Goal: Task Accomplishment & Management: Manage account settings

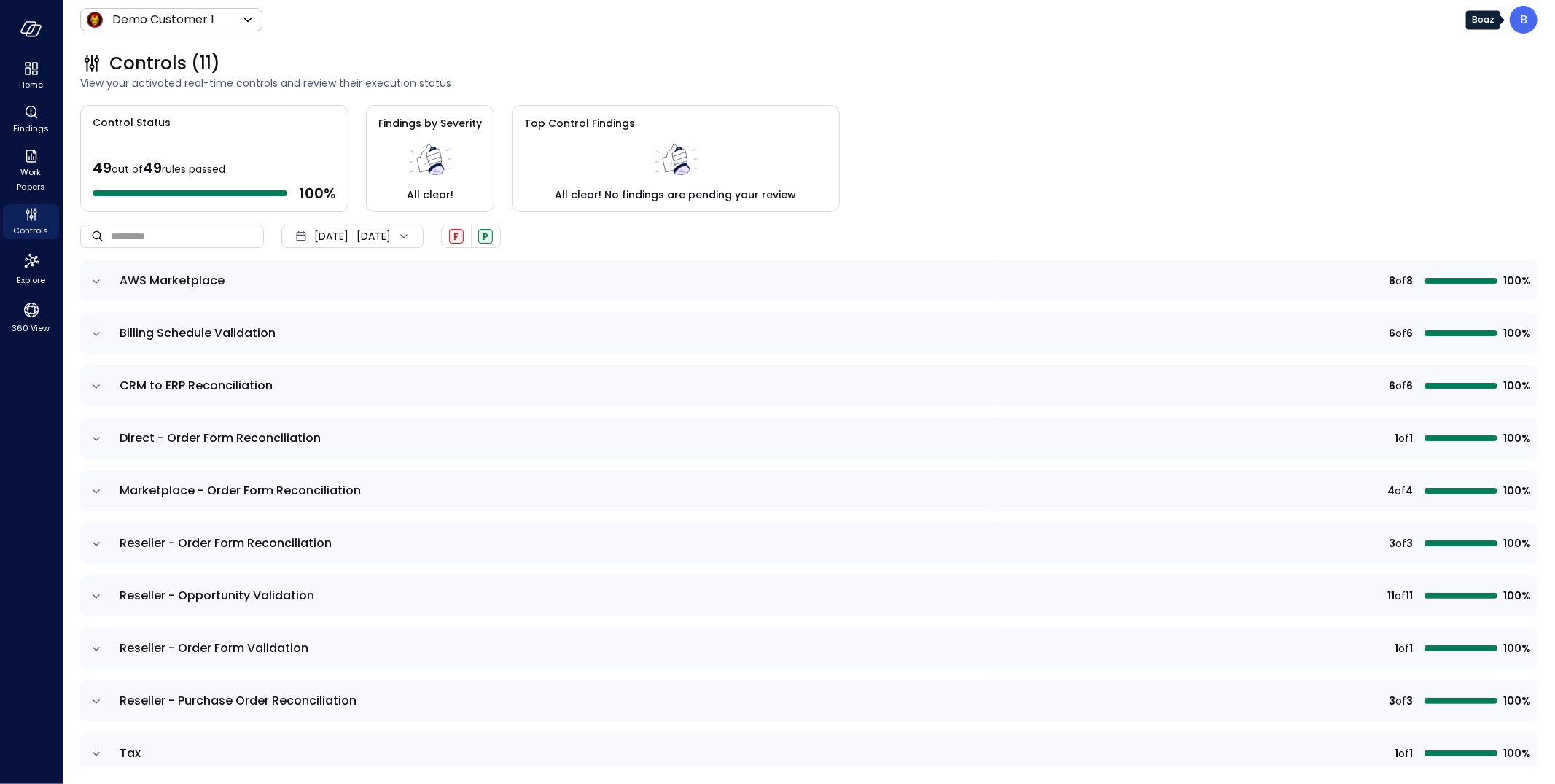
click at [1525, 17] on p "B" at bounding box center [1524, 20] width 7 height 17
click at [1464, 148] on li "Builder" at bounding box center [1462, 140] width 143 height 26
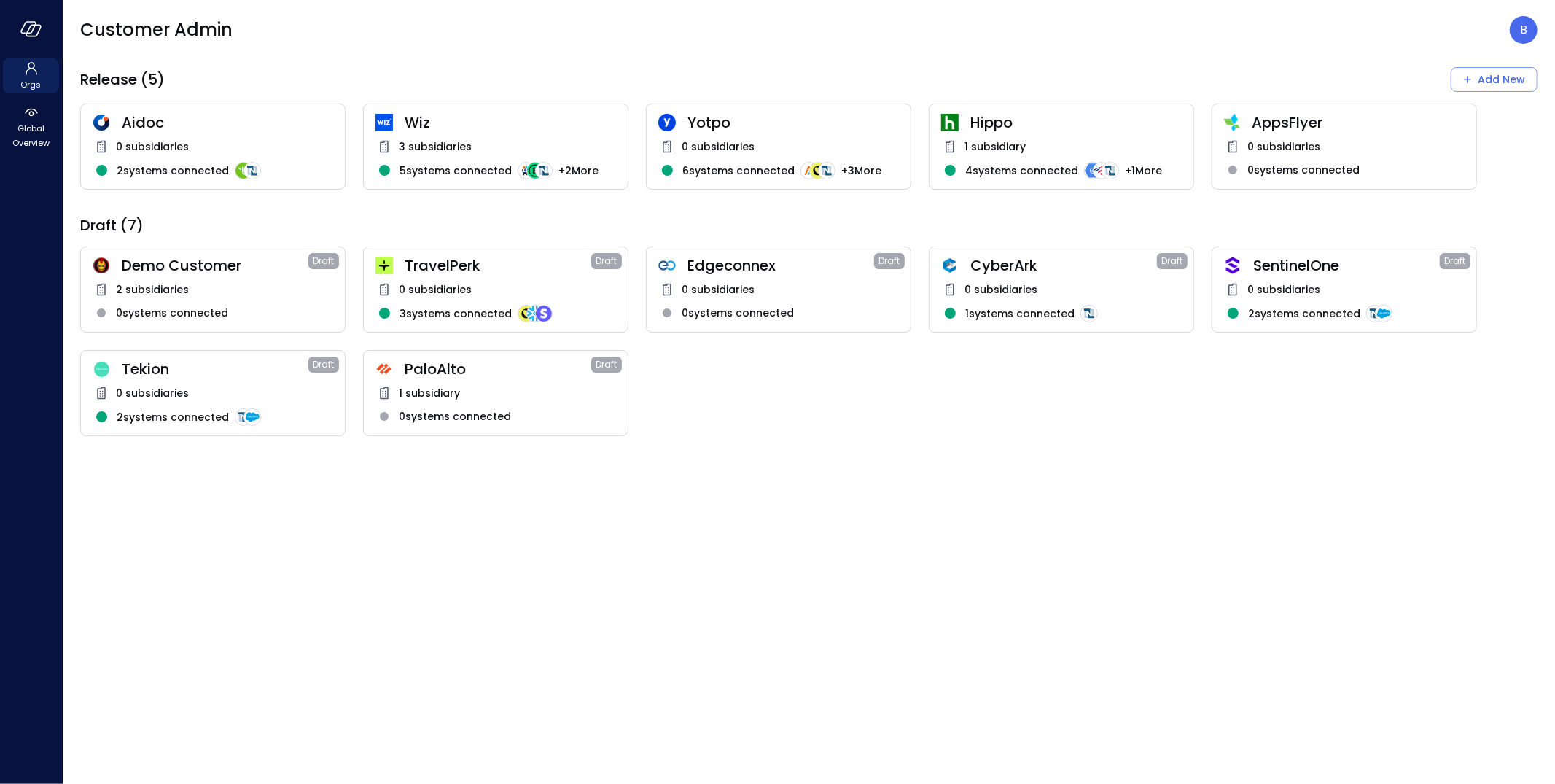
click at [244, 374] on span "Tekion" at bounding box center [214, 369] width 187 height 19
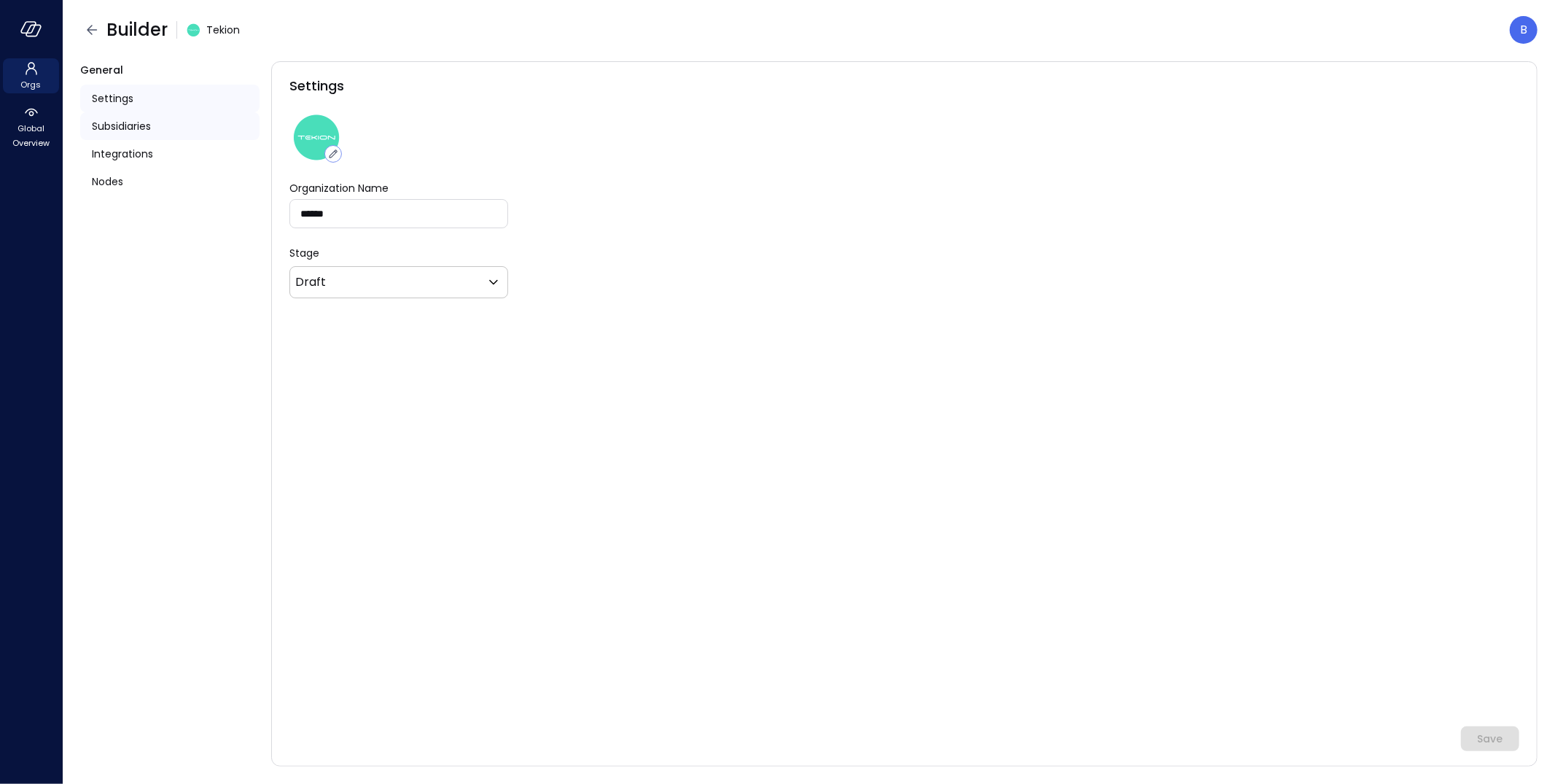
click at [153, 118] on div "Subsidiaries" at bounding box center [169, 126] width 180 height 28
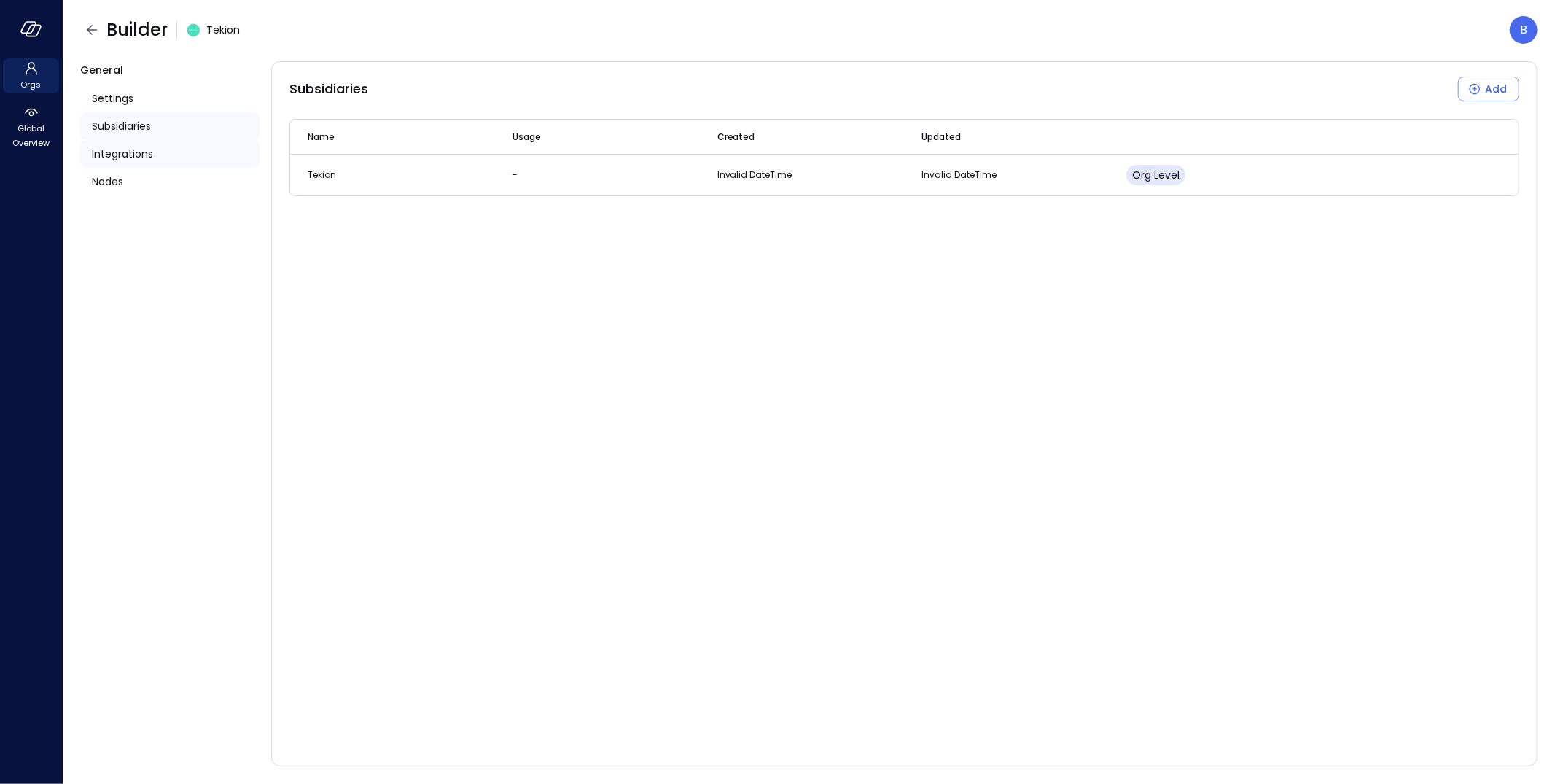
click at [146, 151] on span "Integrations" at bounding box center [122, 154] width 62 height 16
click at [139, 178] on div "Nodes" at bounding box center [169, 181] width 180 height 28
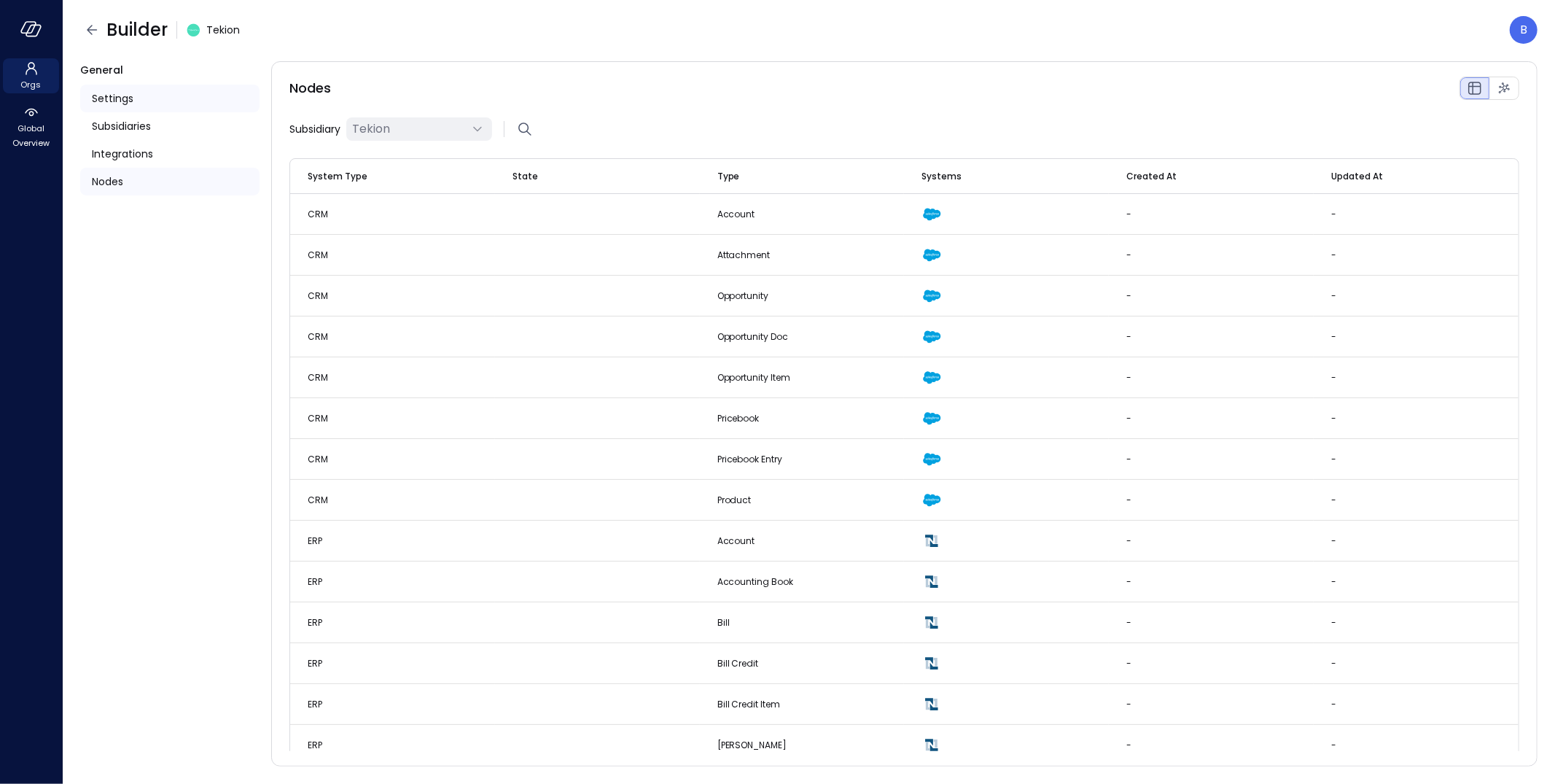
click at [133, 95] on div "Settings" at bounding box center [169, 98] width 180 height 28
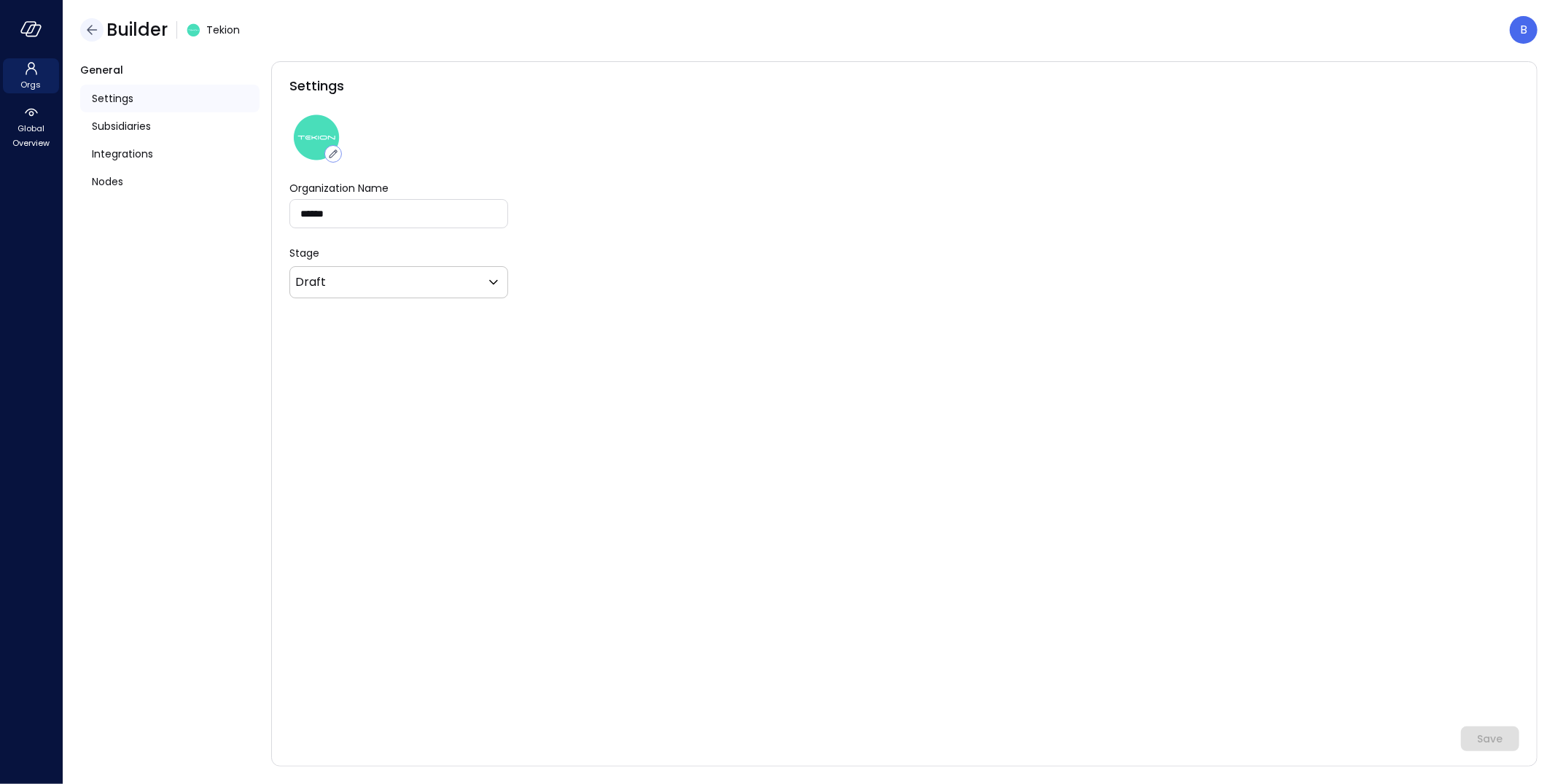
click at [93, 29] on icon "button" at bounding box center [92, 30] width 17 height 17
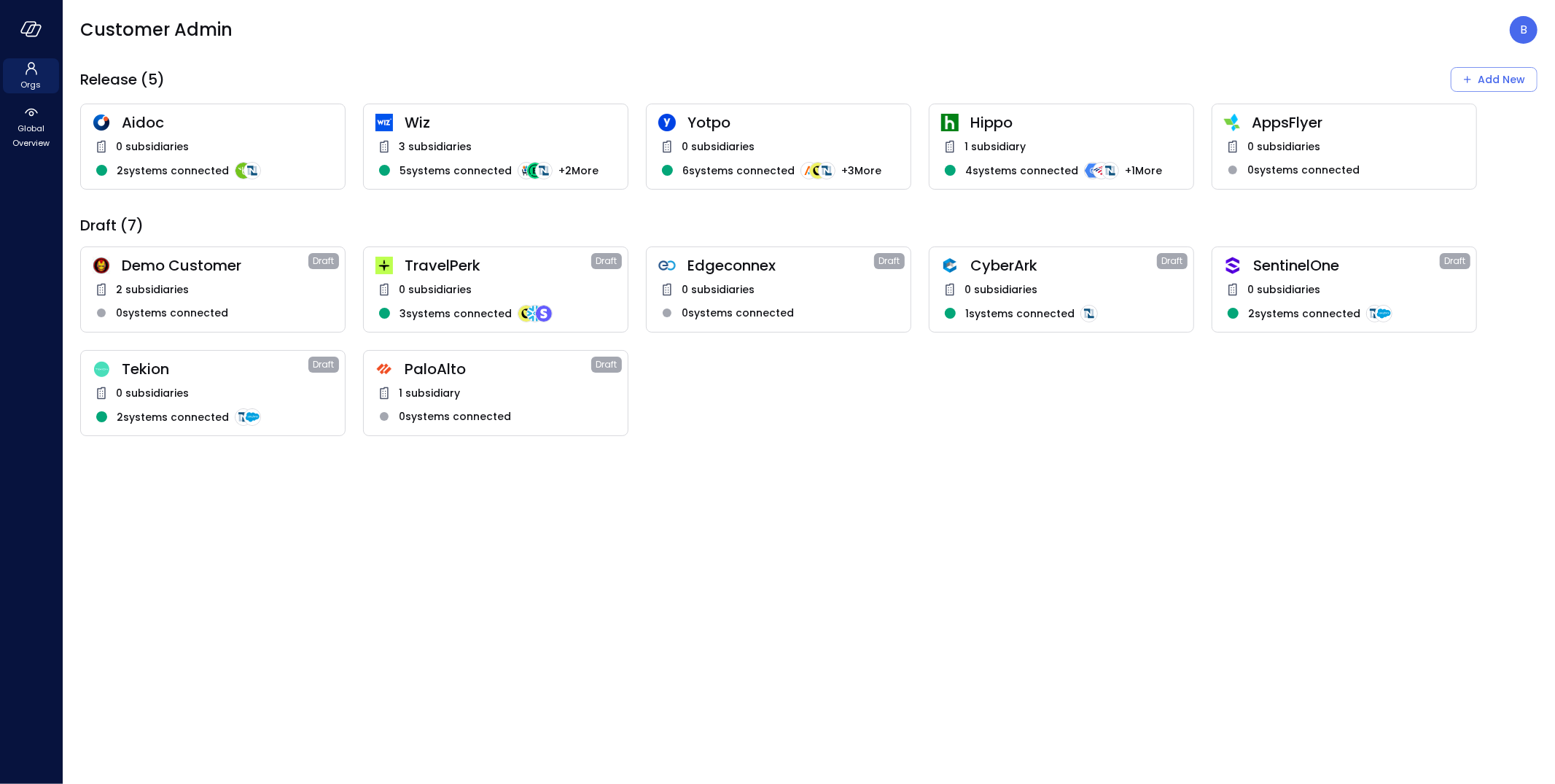
click at [271, 385] on div "0 subsidiaries" at bounding box center [213, 393] width 240 height 17
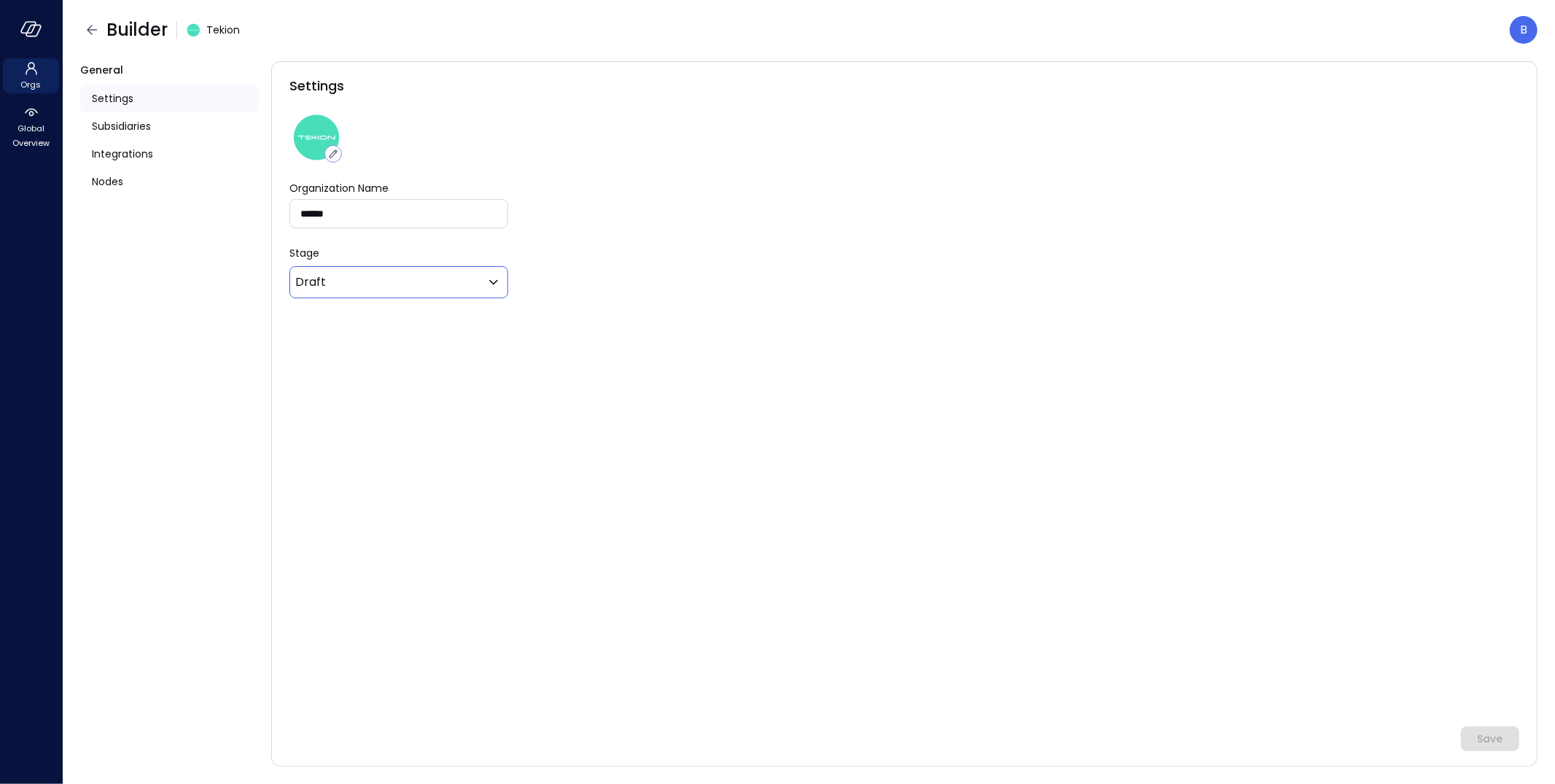
click at [452, 281] on body "Orgs Global Overview Builder Tekion B General Settings Subsidiaries Integration…" at bounding box center [777, 392] width 1555 height 784
click at [438, 323] on span "Release" at bounding box center [398, 323] width 181 height 17
click at [498, 285] on icon at bounding box center [493, 282] width 17 height 17
click at [426, 326] on span "Release" at bounding box center [398, 323] width 181 height 17
type input "*******"
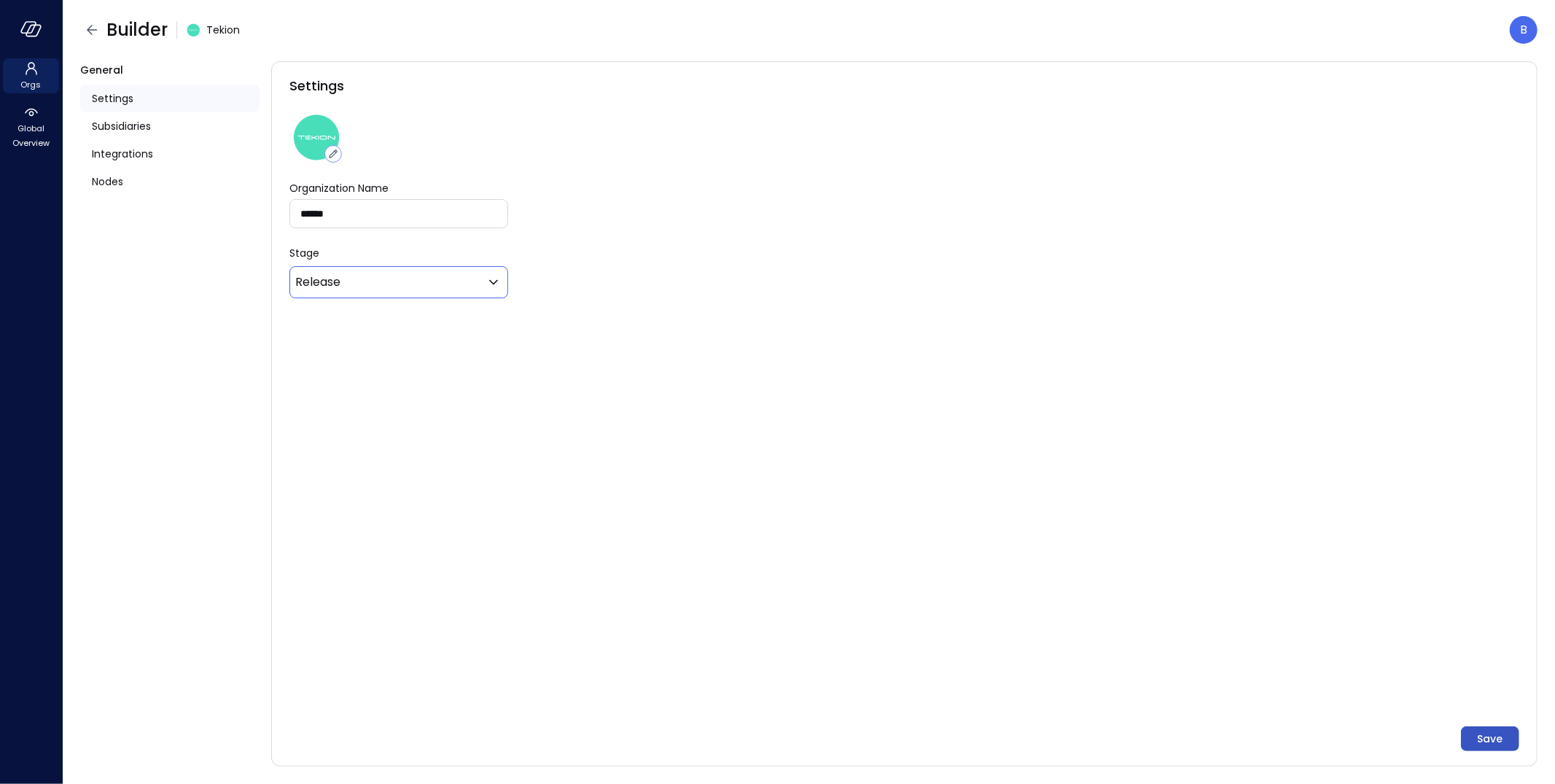
click at [1506, 733] on button "Save" at bounding box center [1490, 738] width 58 height 25
click at [116, 94] on span "Settings" at bounding box center [113, 98] width 42 height 16
click at [97, 25] on icon "button" at bounding box center [92, 30] width 17 height 17
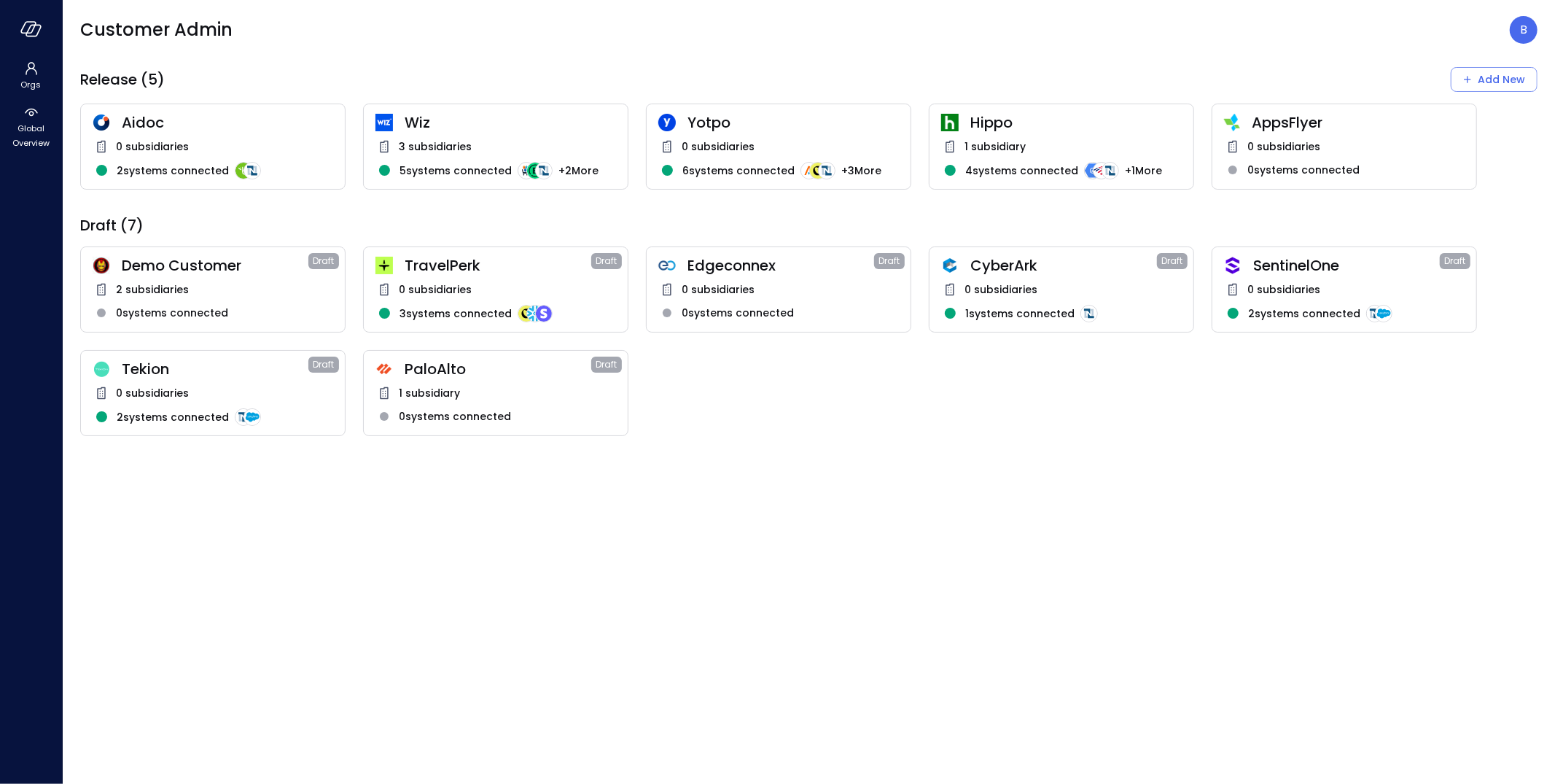
click at [1305, 263] on span "SentinelOne" at bounding box center [1347, 266] width 187 height 19
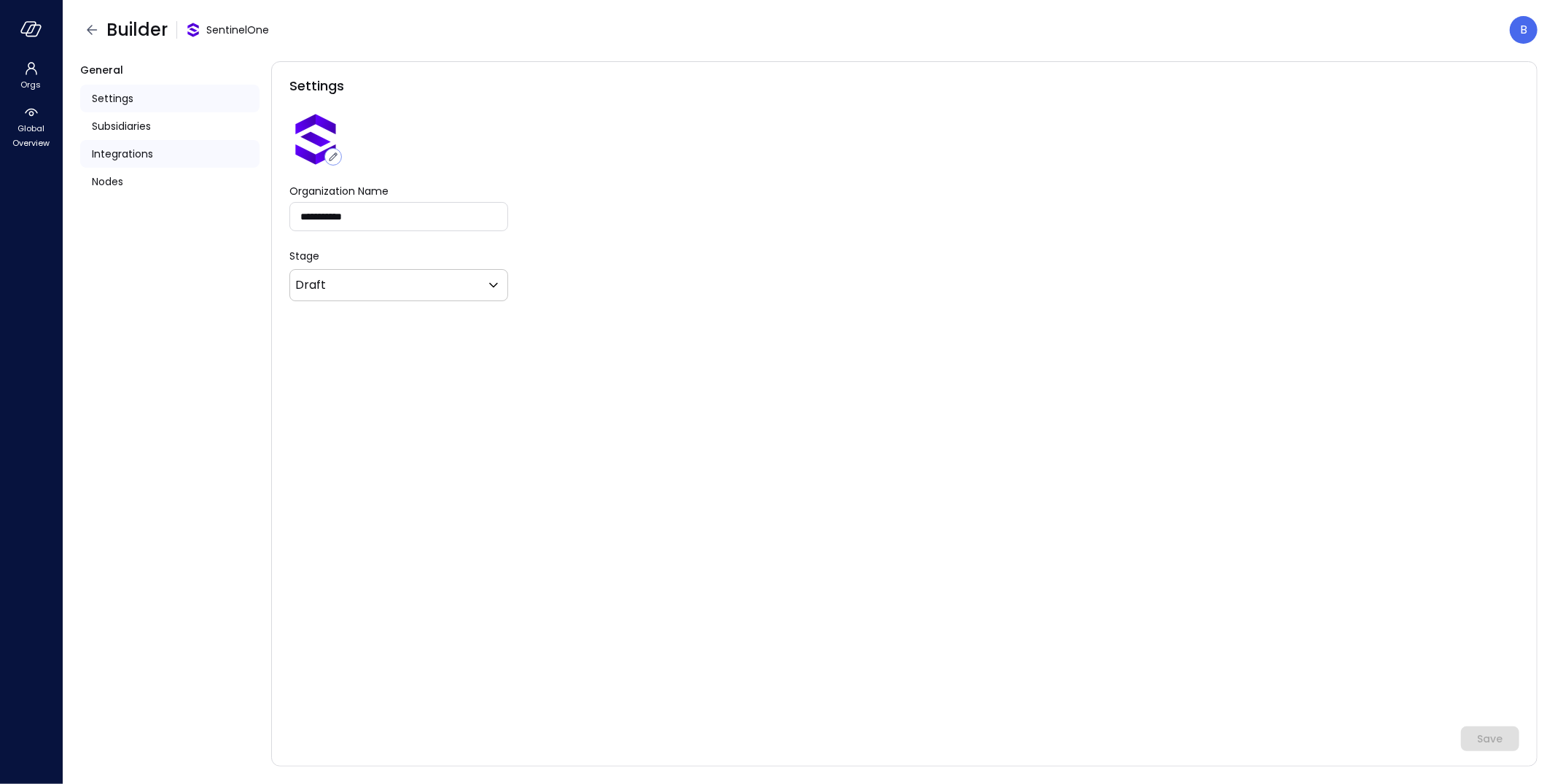
click at [136, 158] on span "Integrations" at bounding box center [122, 154] width 62 height 16
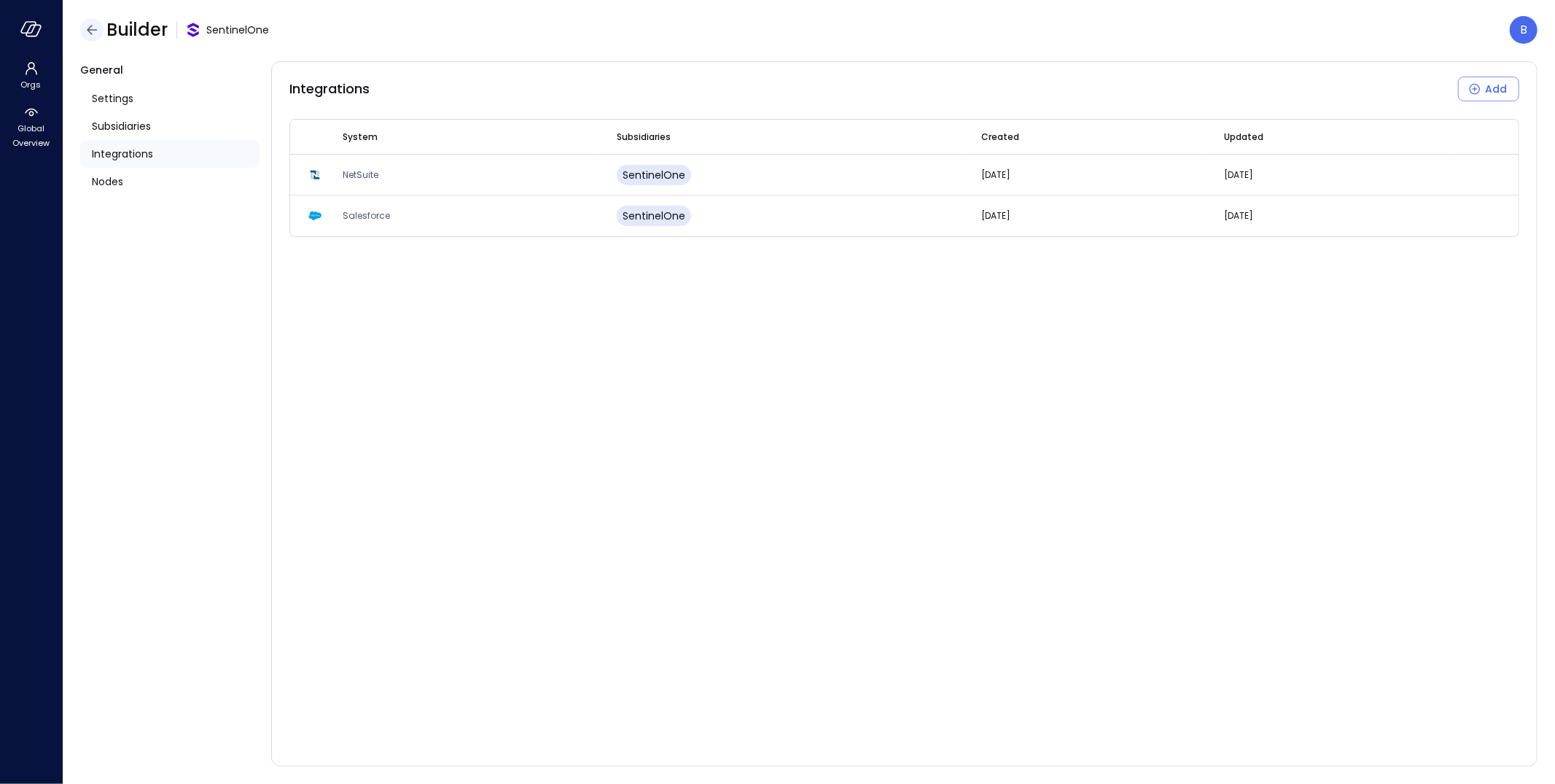
click at [97, 24] on icon "button" at bounding box center [92, 30] width 17 height 17
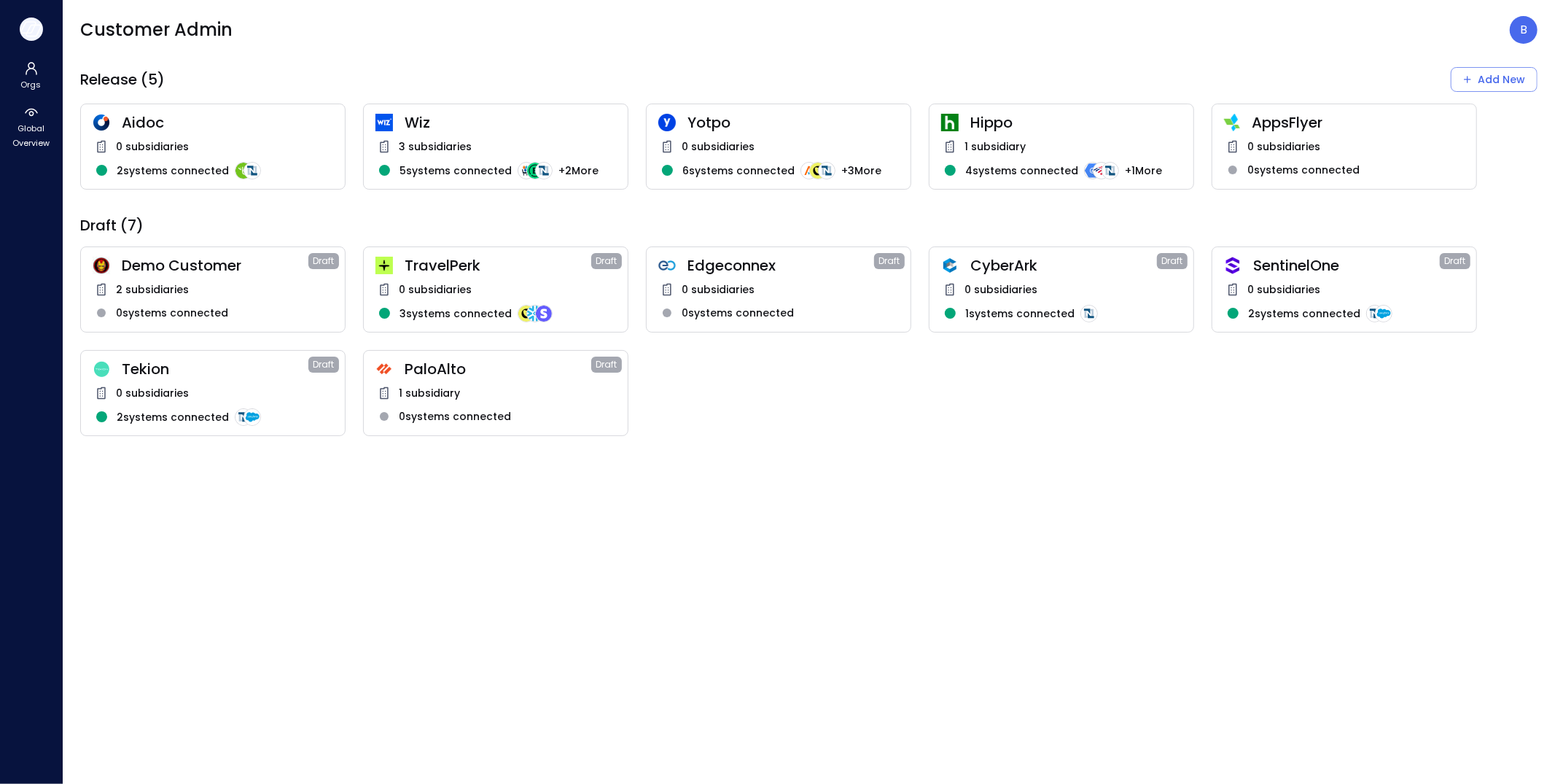
click at [25, 24] on icon "button" at bounding box center [31, 29] width 22 height 16
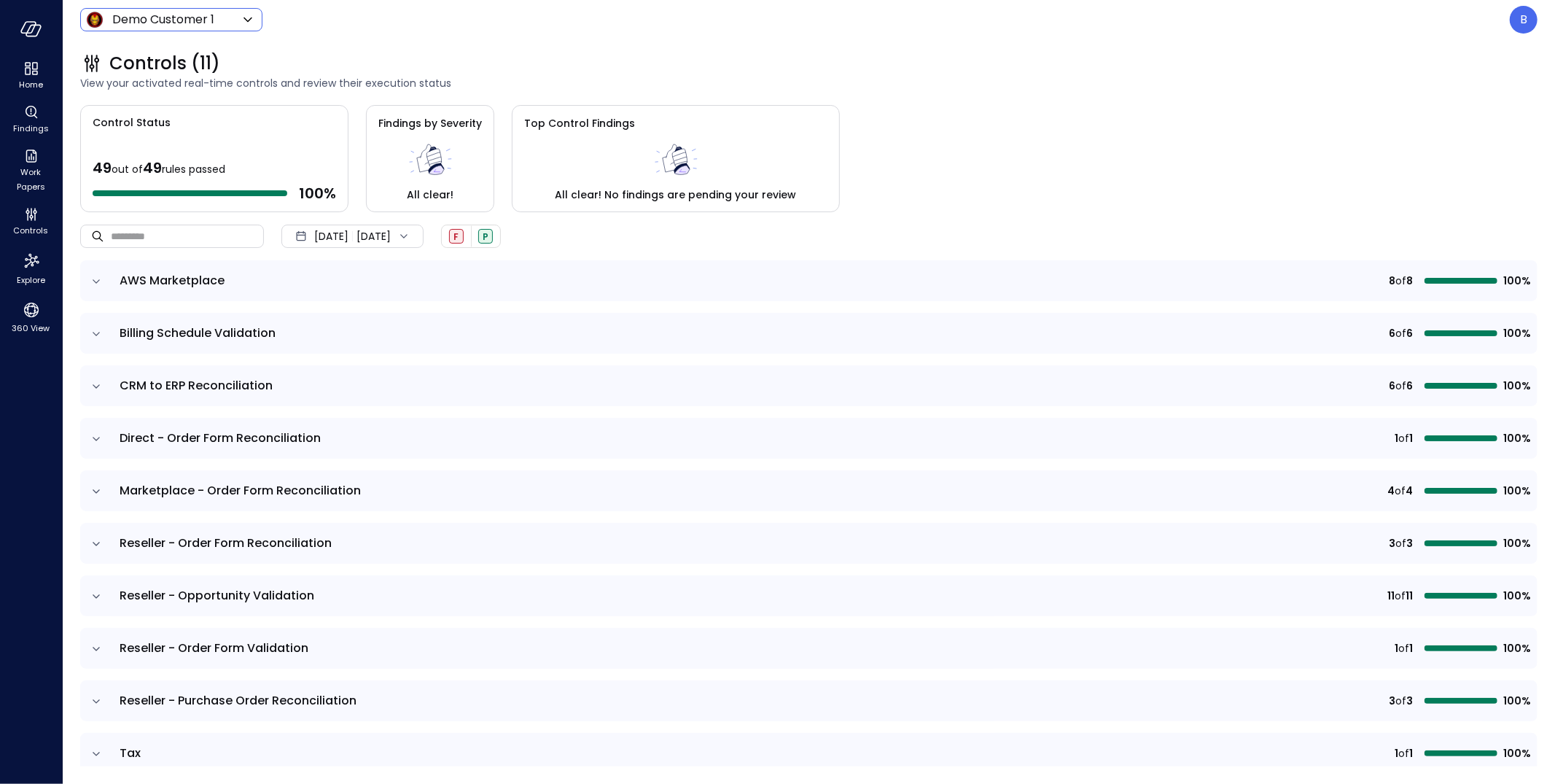
click at [198, 18] on body "Home Findings Work Papers Controls Explore 360 View Demo Customer 1 ***** ​ B C…" at bounding box center [777, 392] width 1555 height 784
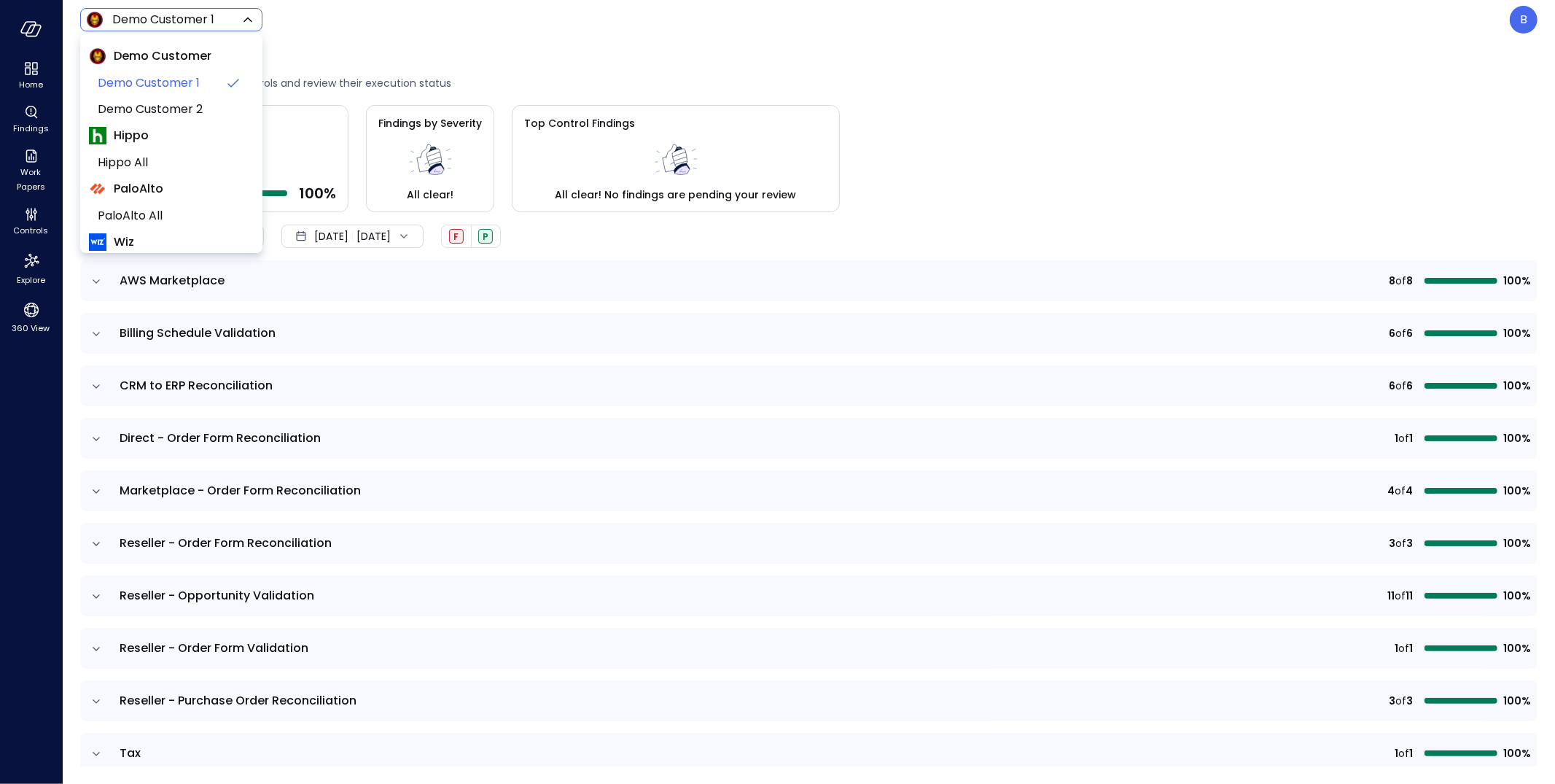
click at [432, 16] on div at bounding box center [777, 392] width 1555 height 784
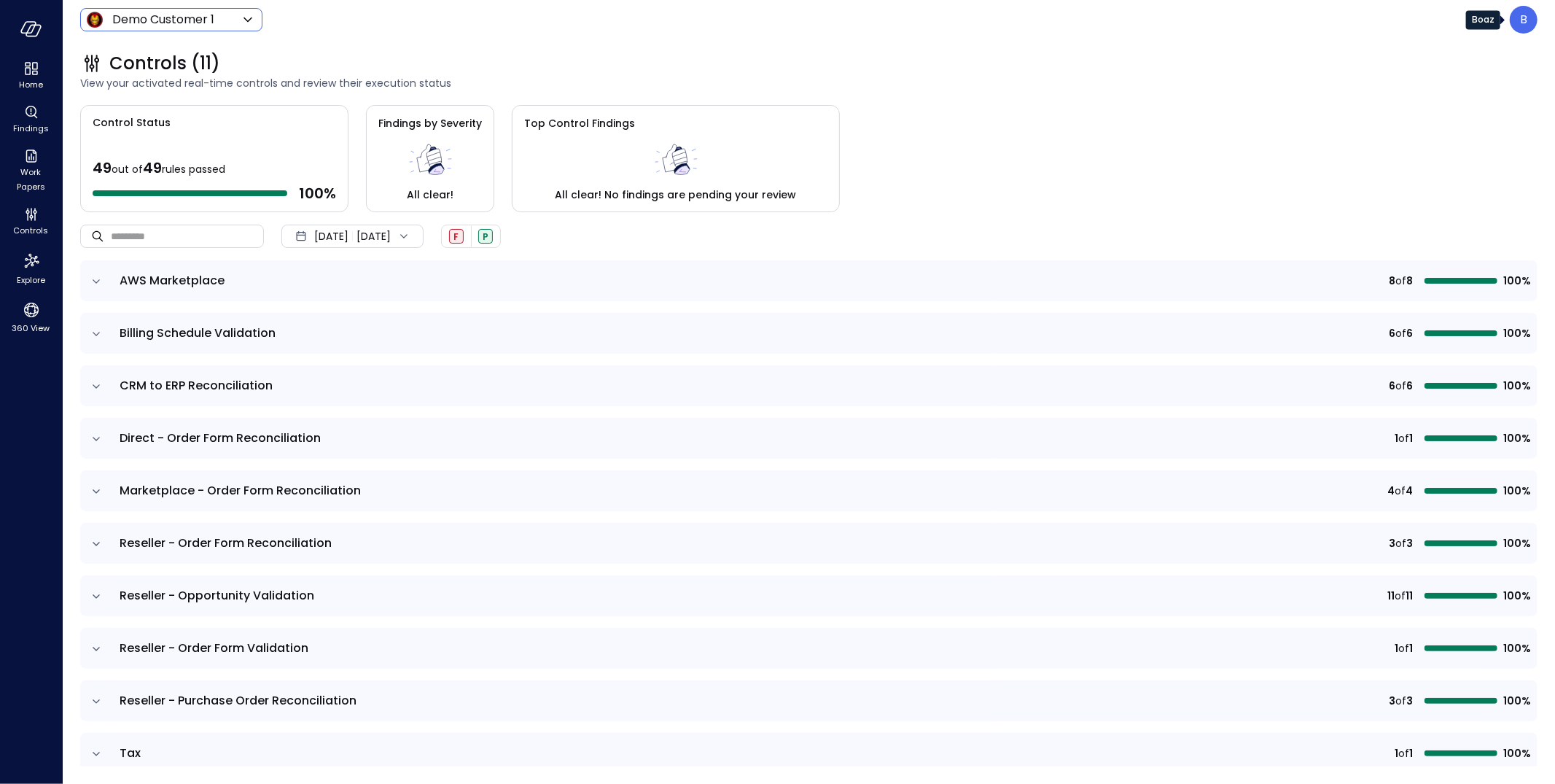
click at [1519, 17] on div "B" at bounding box center [1524, 20] width 28 height 28
click at [1464, 136] on li "Builder" at bounding box center [1462, 140] width 143 height 26
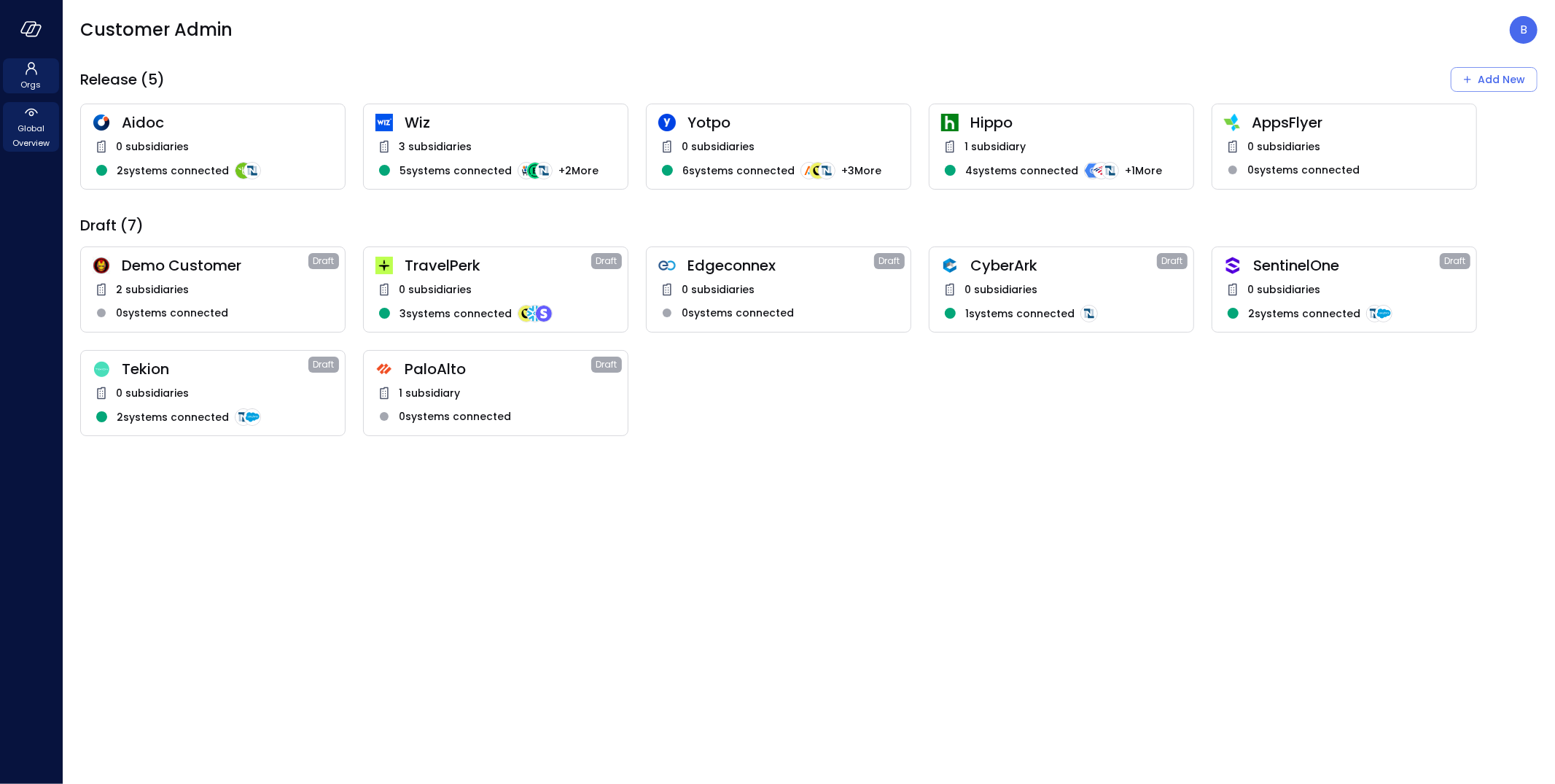
click at [26, 120] on icon at bounding box center [31, 112] width 17 height 17
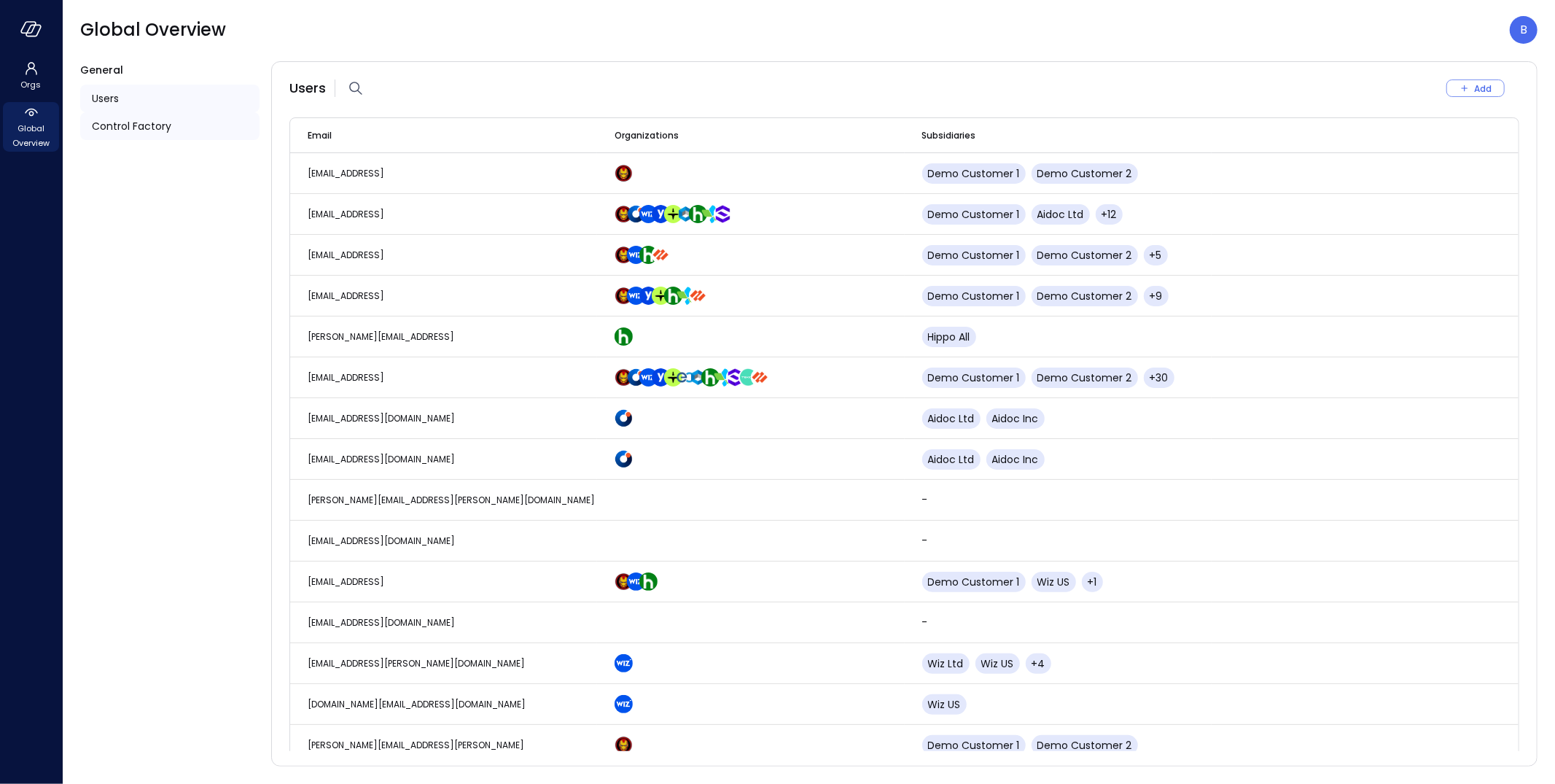
click at [140, 125] on span "Control Factory" at bounding box center [132, 126] width 80 height 16
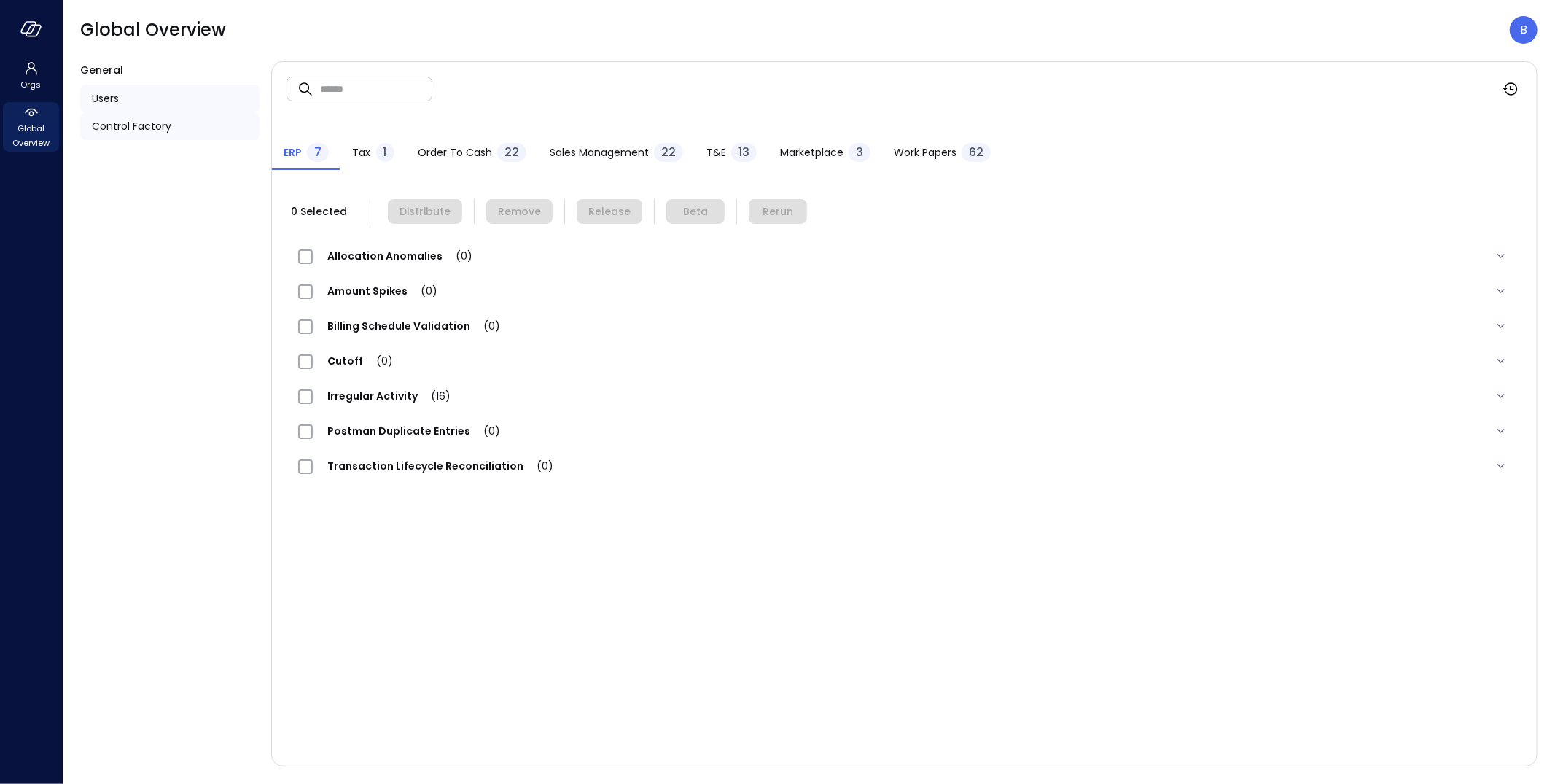
click at [155, 102] on div "Users" at bounding box center [169, 98] width 180 height 28
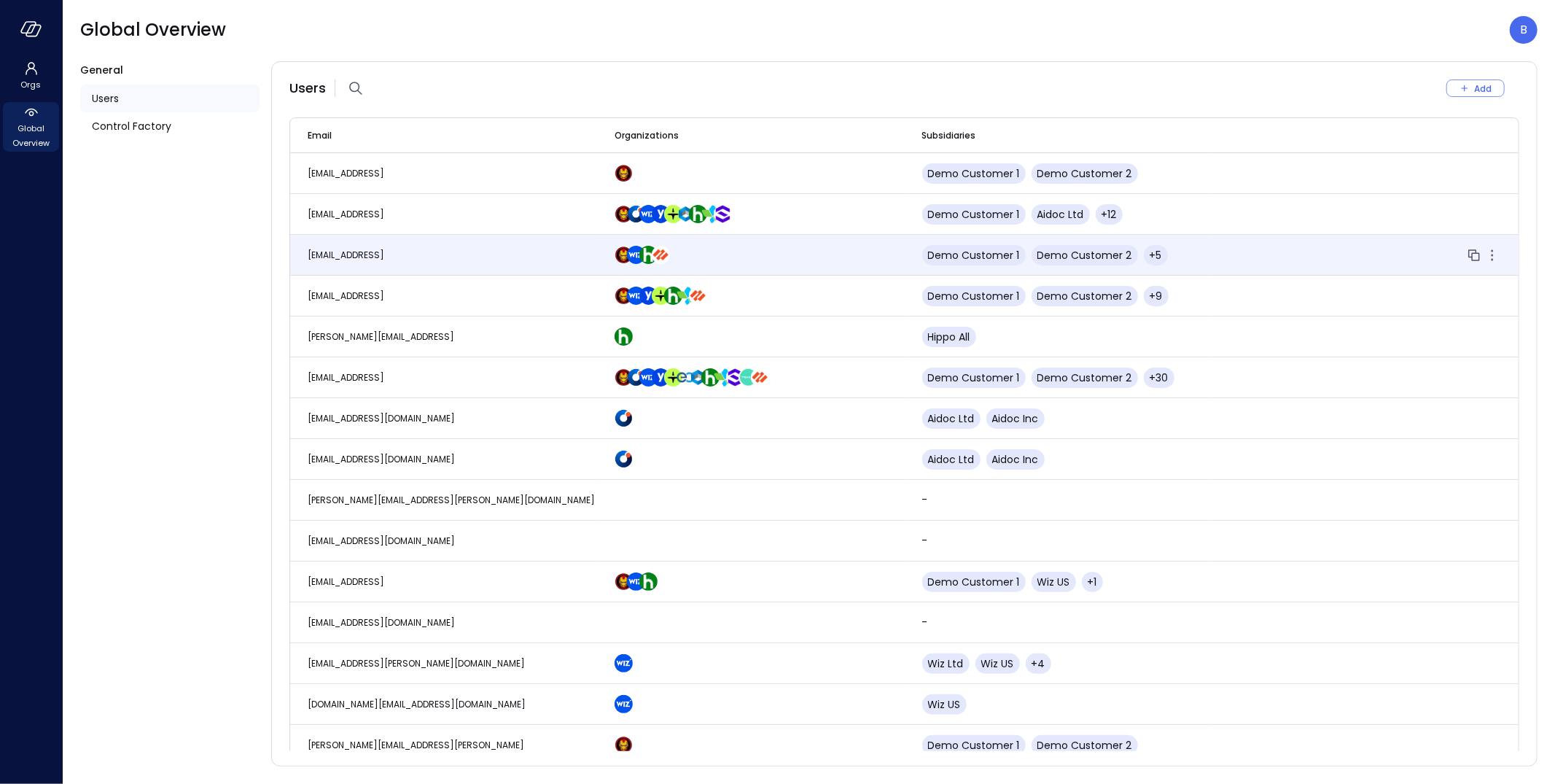
click at [407, 259] on td "boaz@safebooks.ai" at bounding box center [444, 254] width 307 height 41
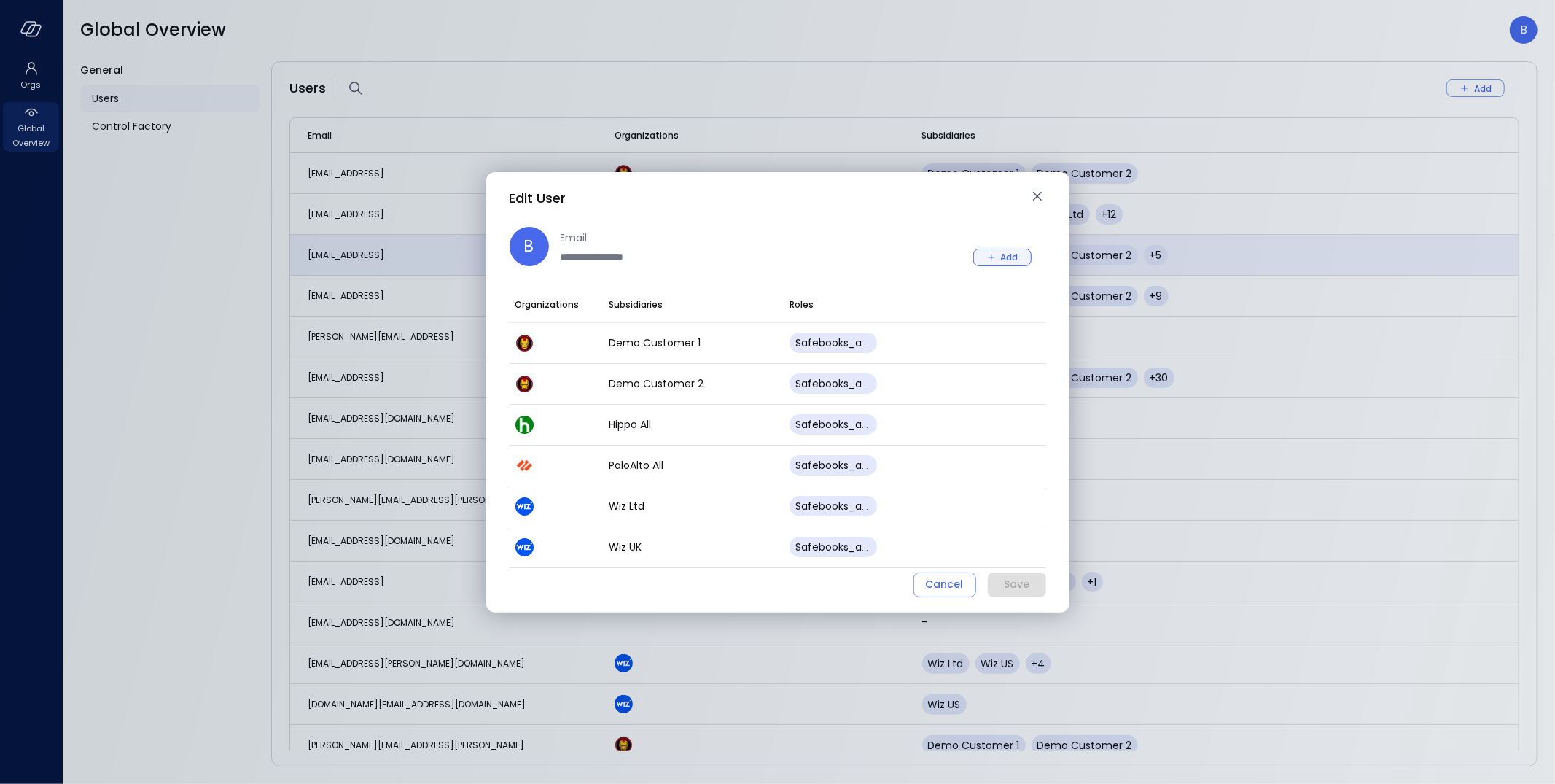
click at [1012, 253] on div "Add" at bounding box center [1010, 257] width 17 height 16
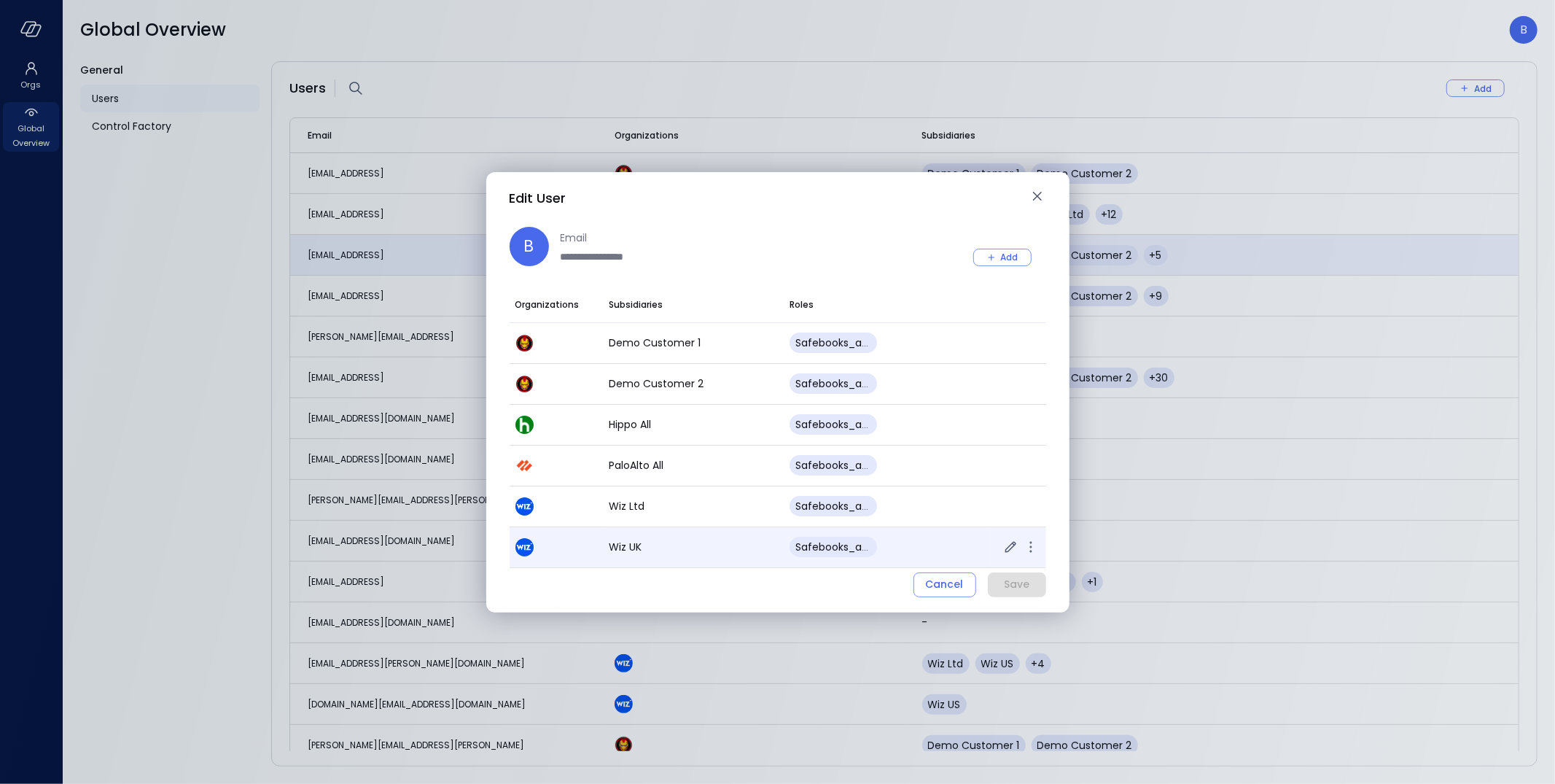
scroll to position [76, 0]
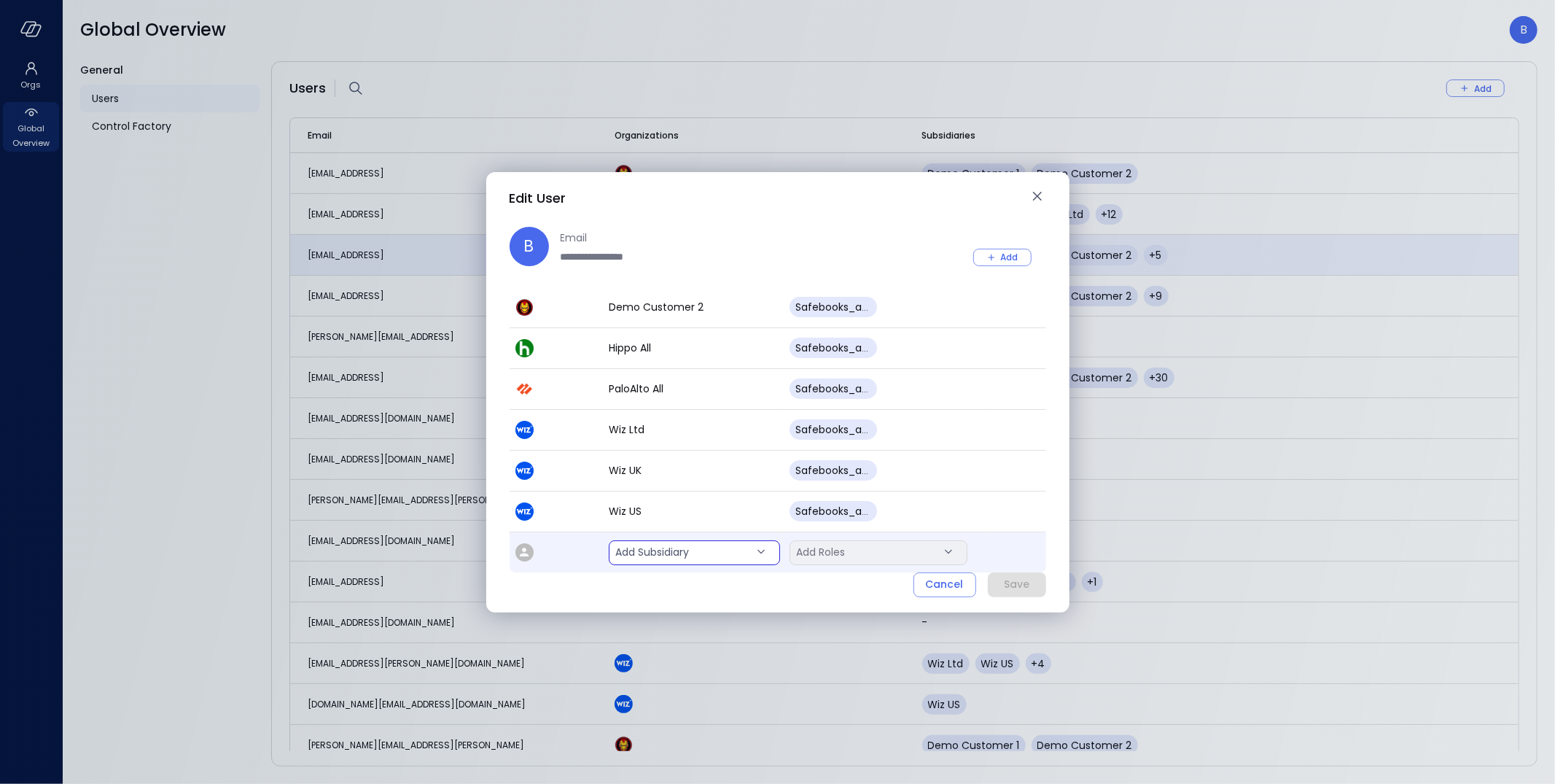
click at [676, 550] on body "Orgs Global Overview Global Overview B General Users Control Factory Users Add …" at bounding box center [777, 392] width 1555 height 784
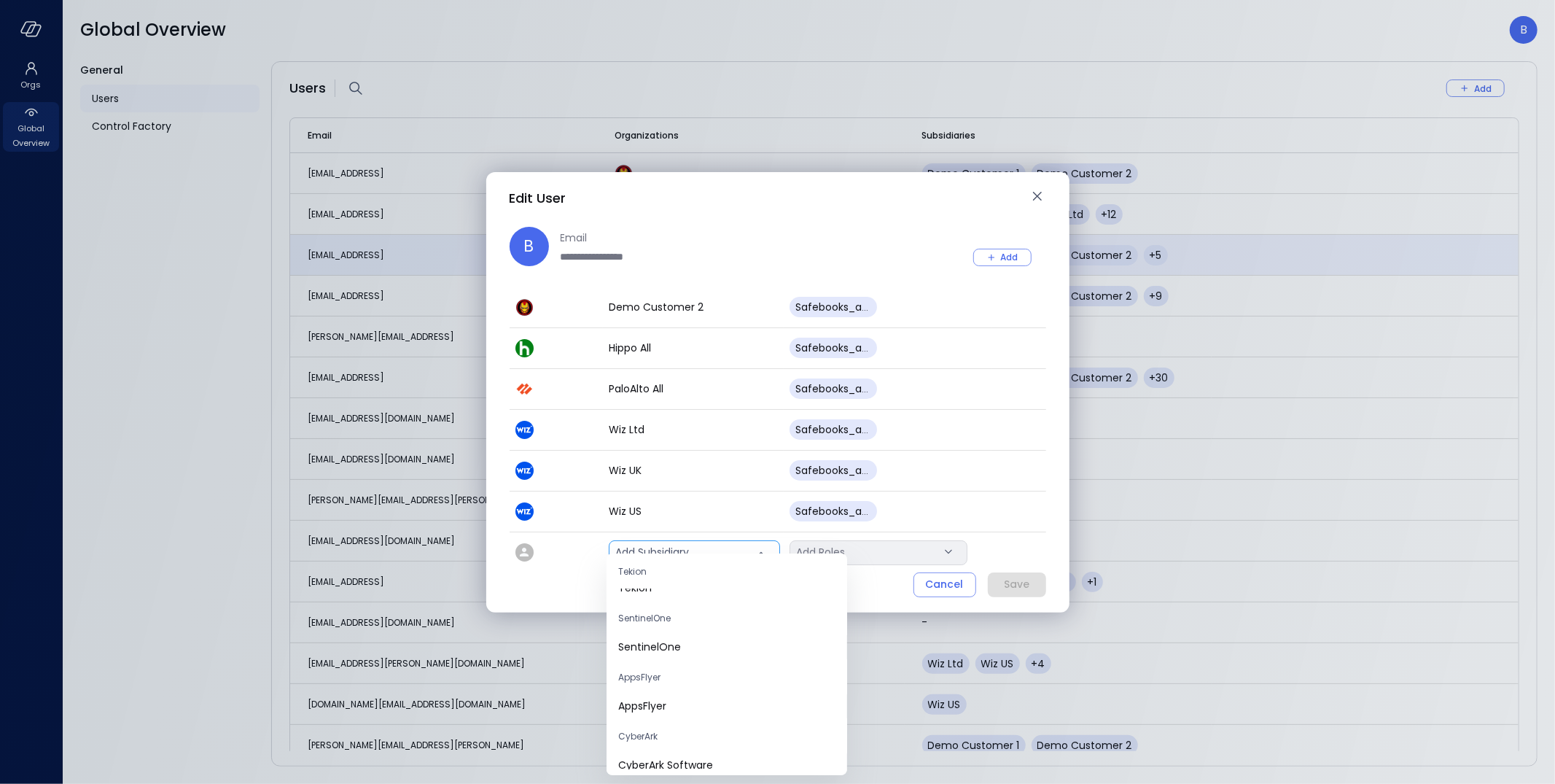
scroll to position [17, 0]
click at [721, 653] on span "SentinelOne" at bounding box center [727, 648] width 217 height 16
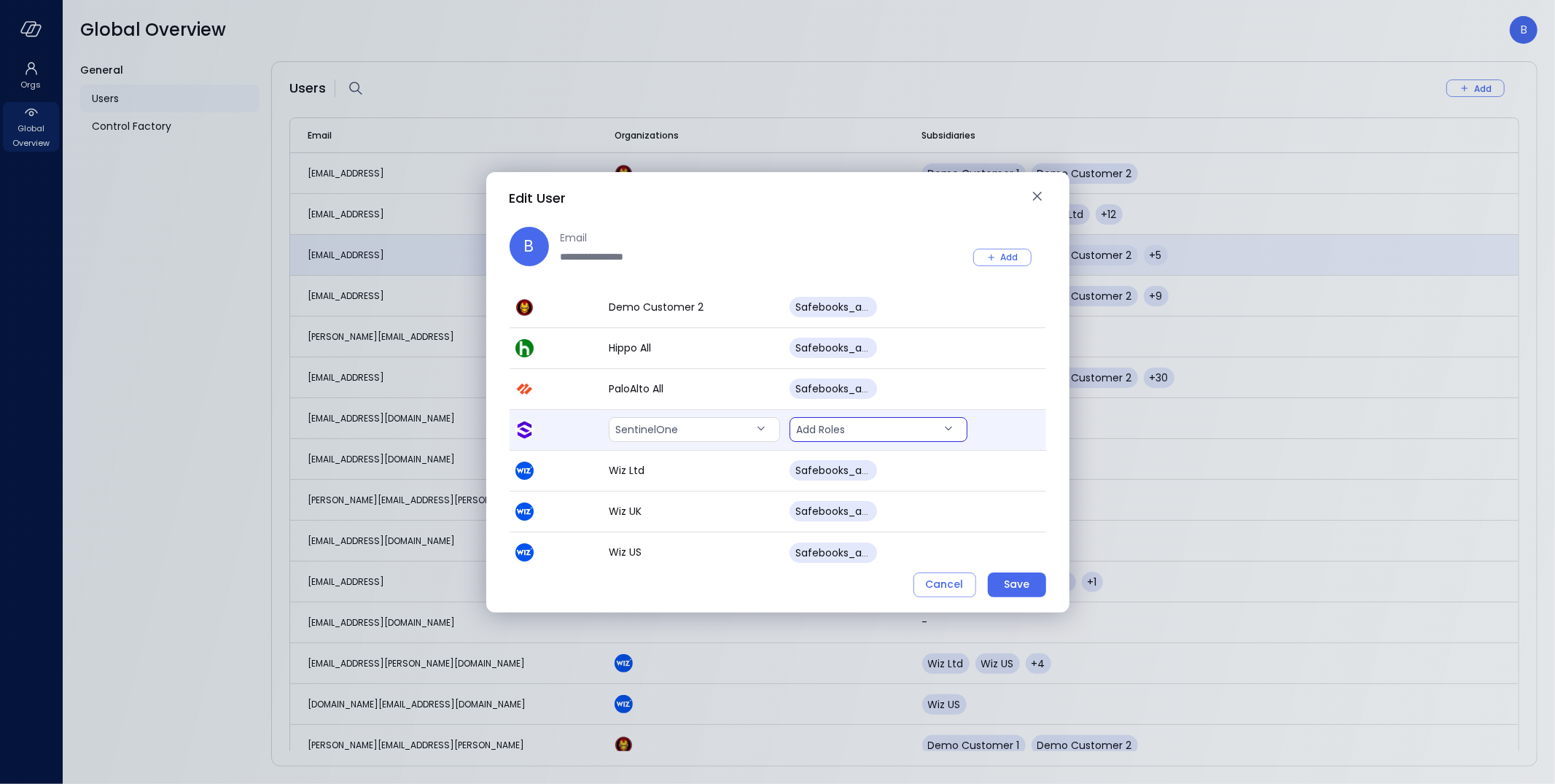
click at [897, 434] on body "Orgs Global Overview Global Overview B General Users Control Factory Users Add …" at bounding box center [777, 392] width 1555 height 784
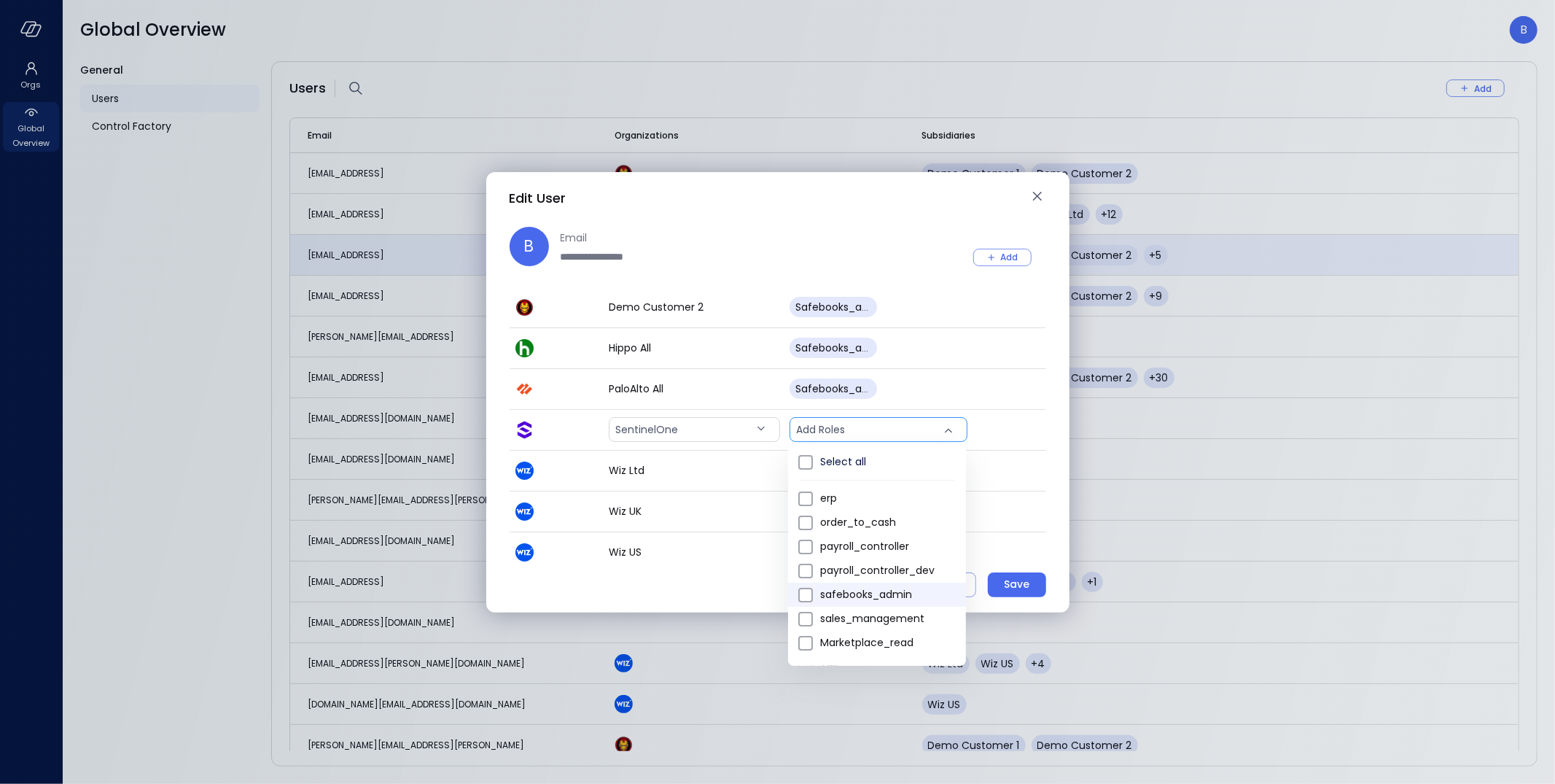
click at [900, 596] on span "safebooks_admin" at bounding box center [887, 595] width 135 height 16
type input "*"
click at [1039, 546] on div at bounding box center [777, 392] width 1555 height 784
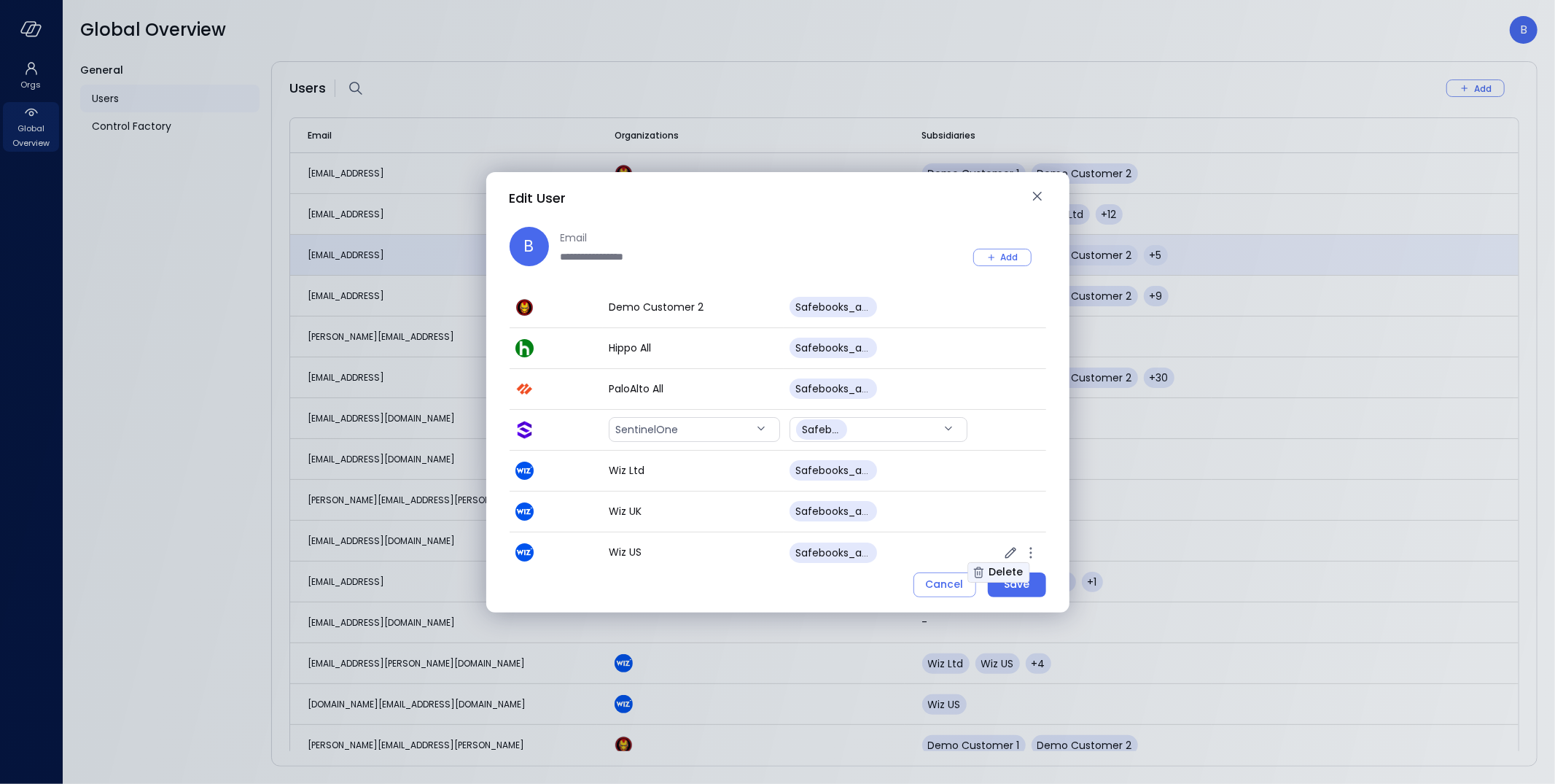
click at [1020, 576] on div "Delete" at bounding box center [1005, 571] width 34 height 18
click at [1018, 581] on div "Save" at bounding box center [1016, 584] width 25 height 18
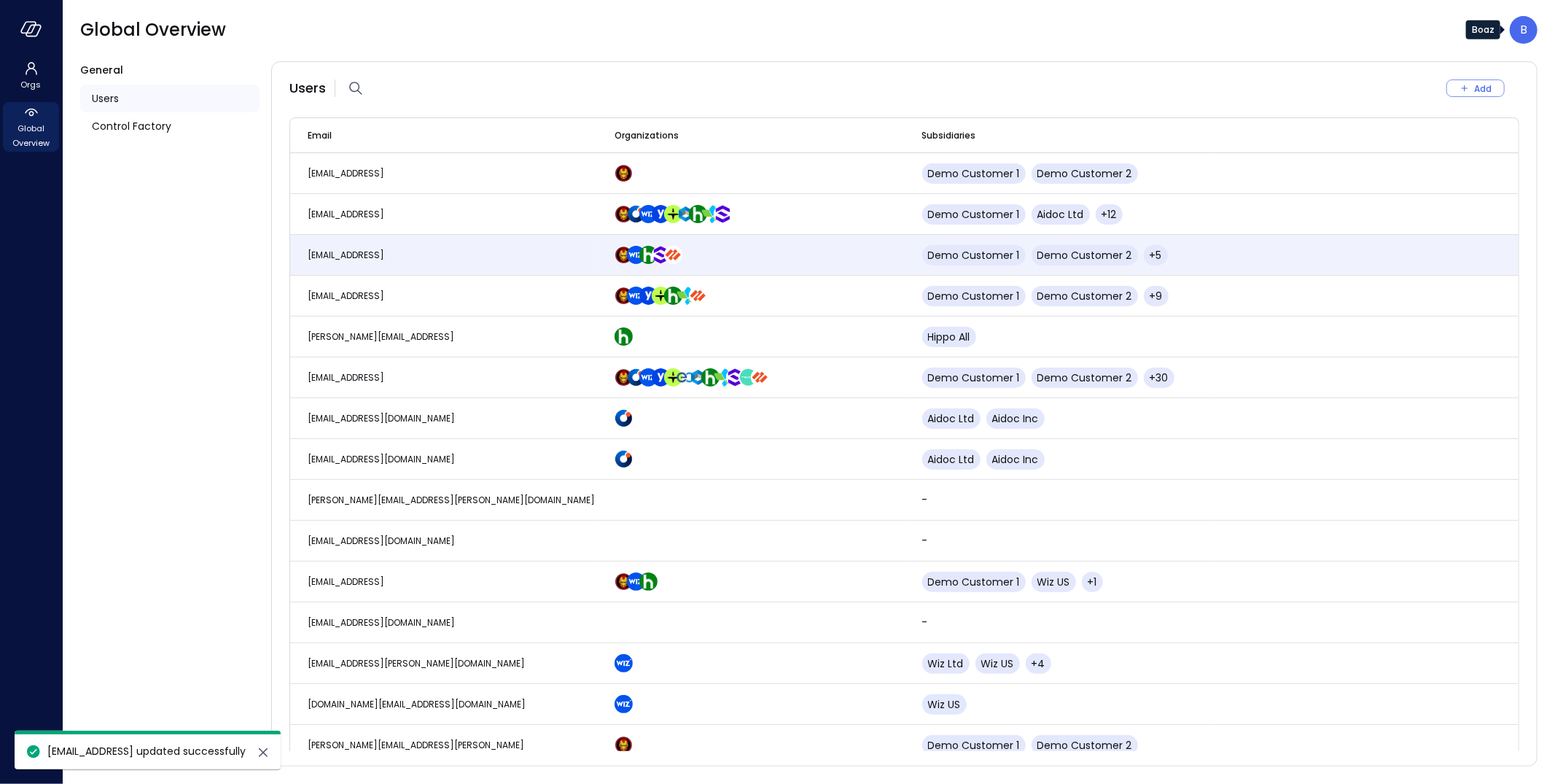
click at [1519, 32] on div "B" at bounding box center [1524, 30] width 28 height 28
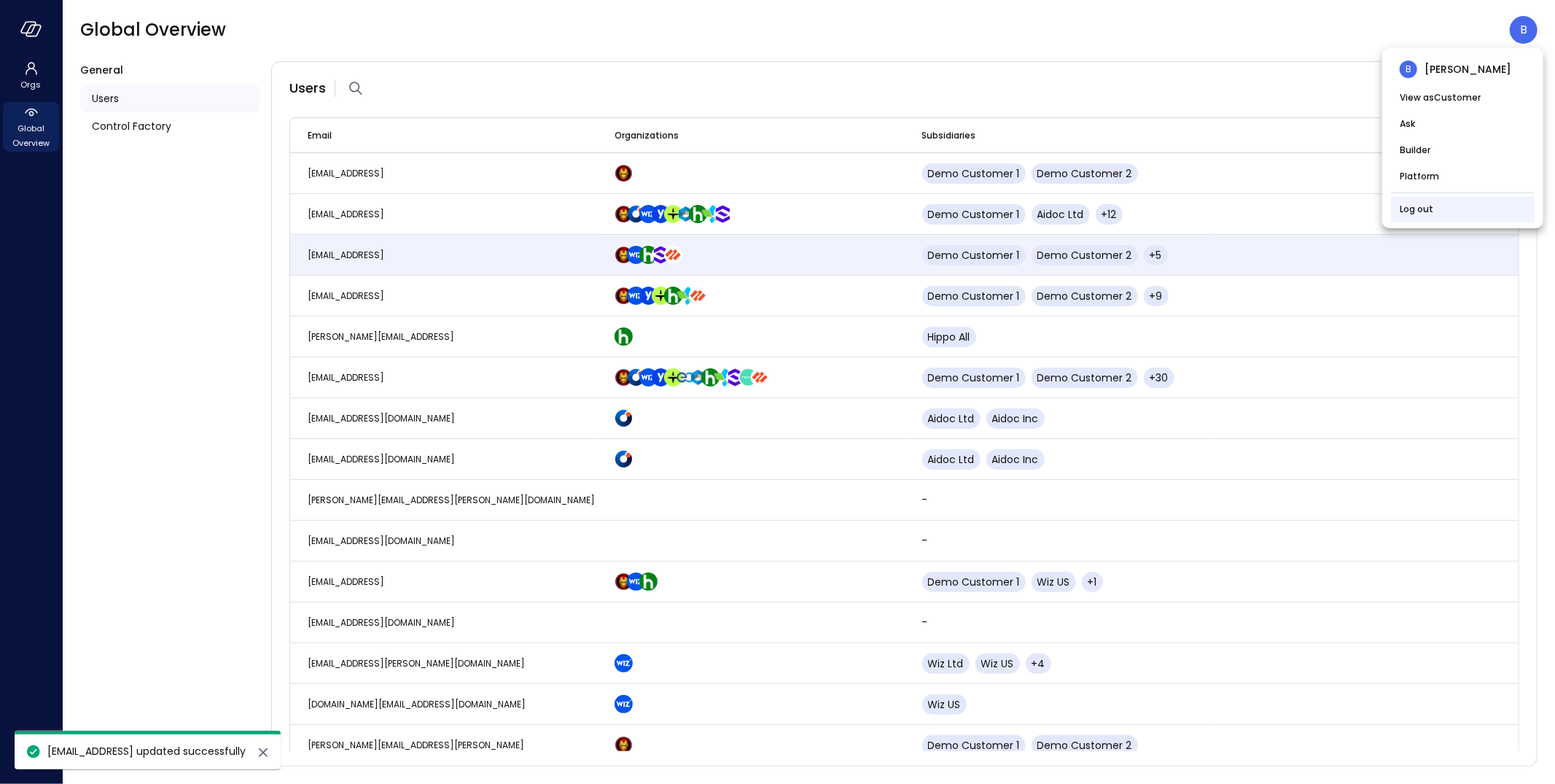
click at [1419, 202] on link "Log out" at bounding box center [1416, 209] width 34 height 15
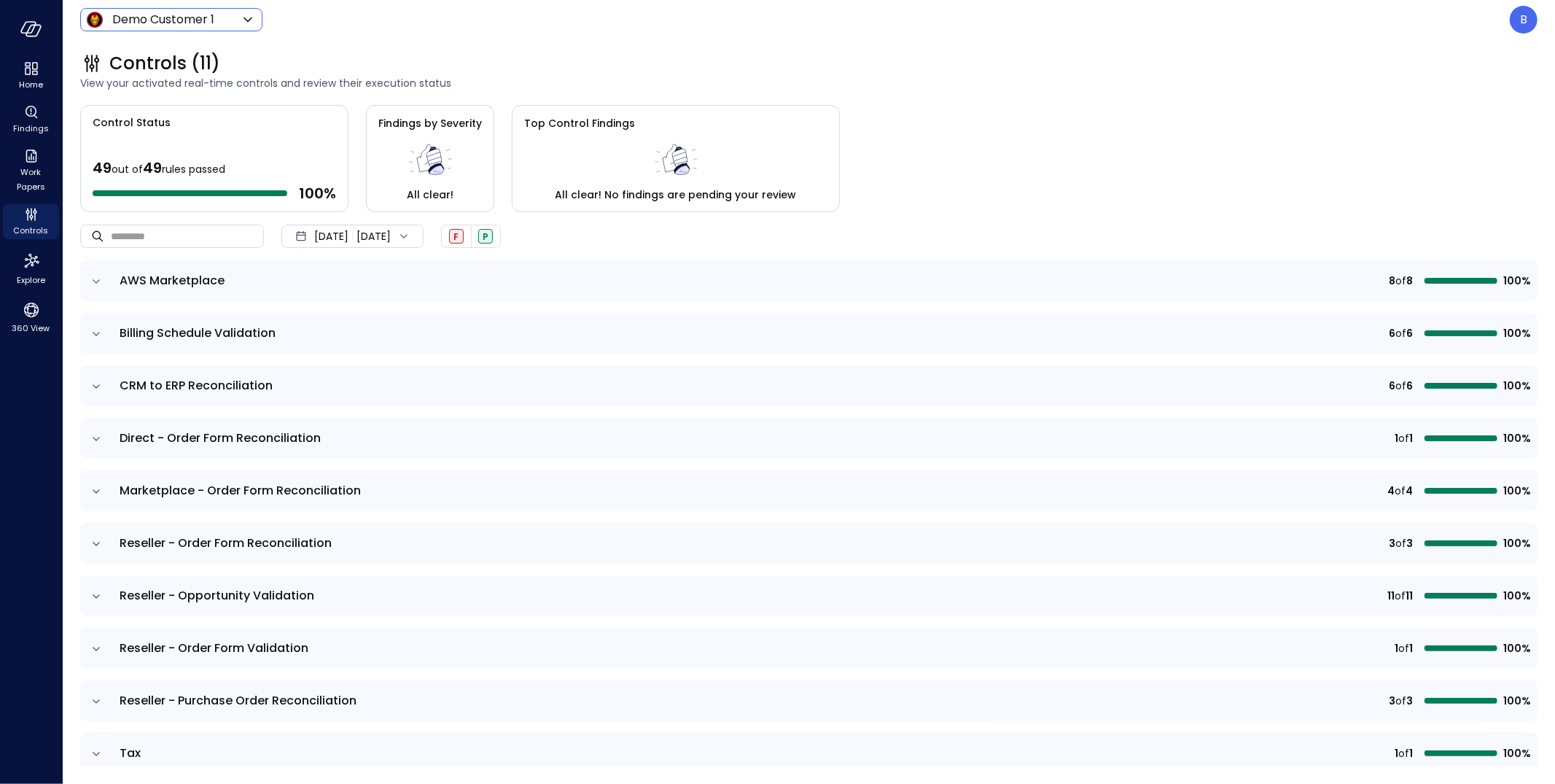
click at [208, 20] on body "Home Findings Work Papers Controls Explore 360 View Demo Customer 1 ***** ​ B C…" at bounding box center [777, 392] width 1555 height 784
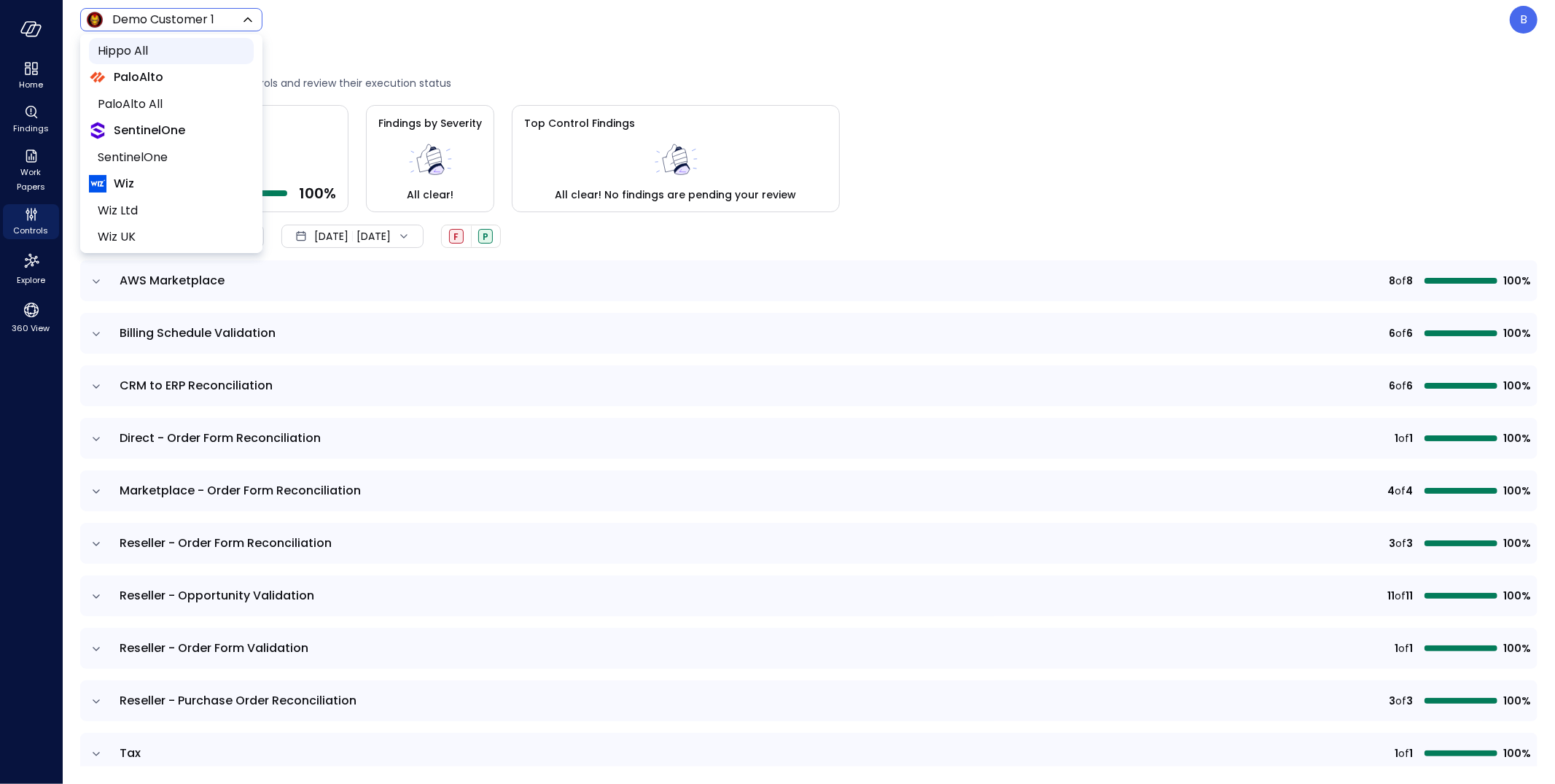
scroll to position [111, 0]
click at [201, 150] on span "SentinelOne" at bounding box center [170, 158] width 144 height 17
type input "*******"
